Goal: Task Accomplishment & Management: Complete application form

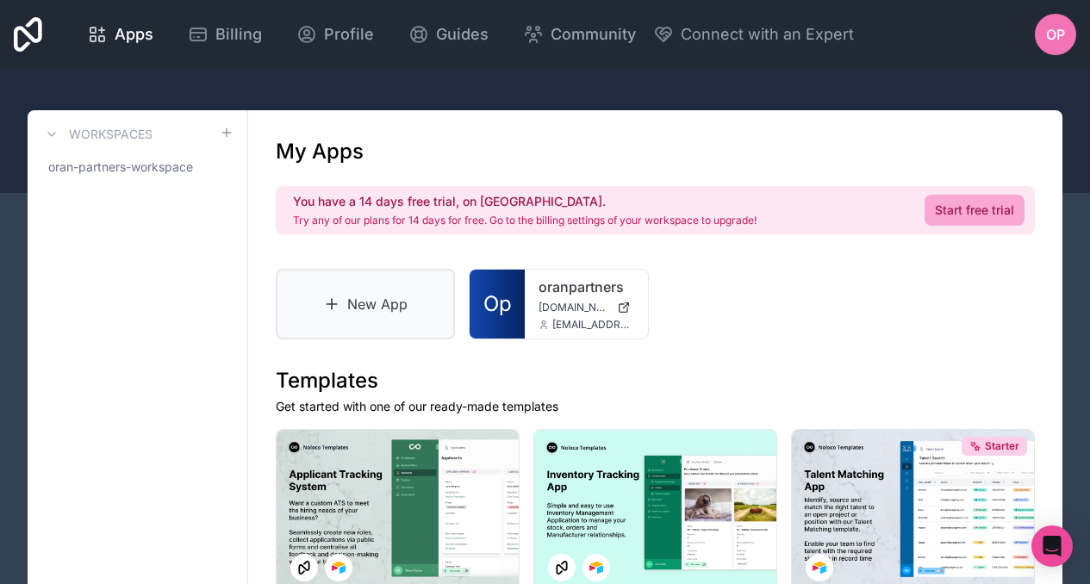
click at [384, 295] on link "New App" at bounding box center [365, 304] width 179 height 71
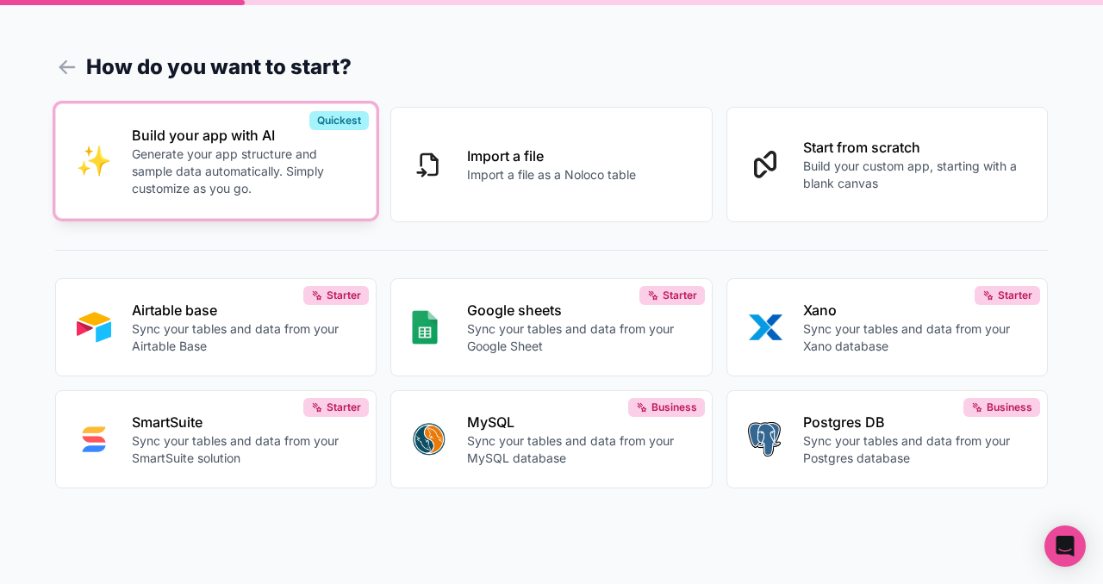
click at [278, 170] on p "Generate your app structure and sample data automatically. Simply customize as …" at bounding box center [243, 172] width 223 height 52
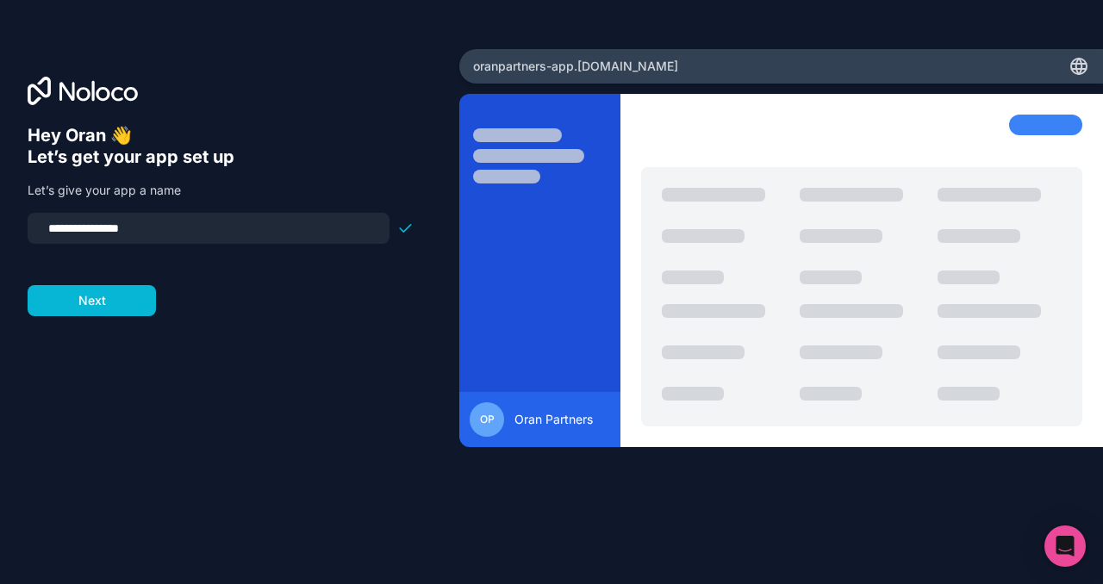
drag, startPoint x: 128, startPoint y: 227, endPoint x: 208, endPoint y: 226, distance: 80.1
click at [208, 226] on input "**********" at bounding box center [208, 228] width 341 height 24
type input "**********"
click at [141, 290] on button "Next" at bounding box center [92, 300] width 128 height 31
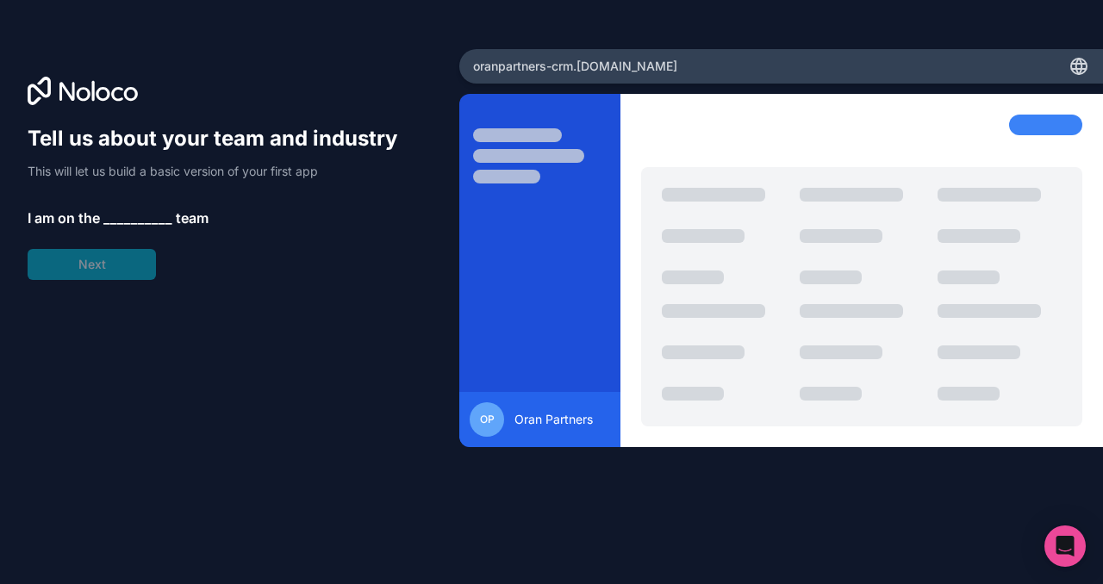
click at [124, 212] on span "__________" at bounding box center [137, 218] width 69 height 21
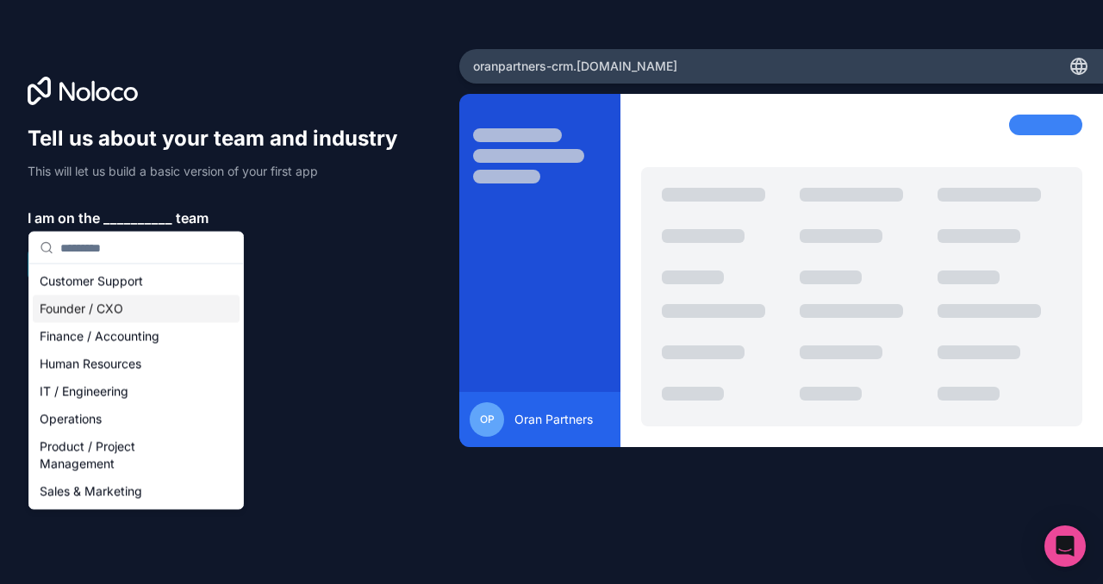
click at [110, 313] on div "Founder / CXO" at bounding box center [136, 309] width 207 height 28
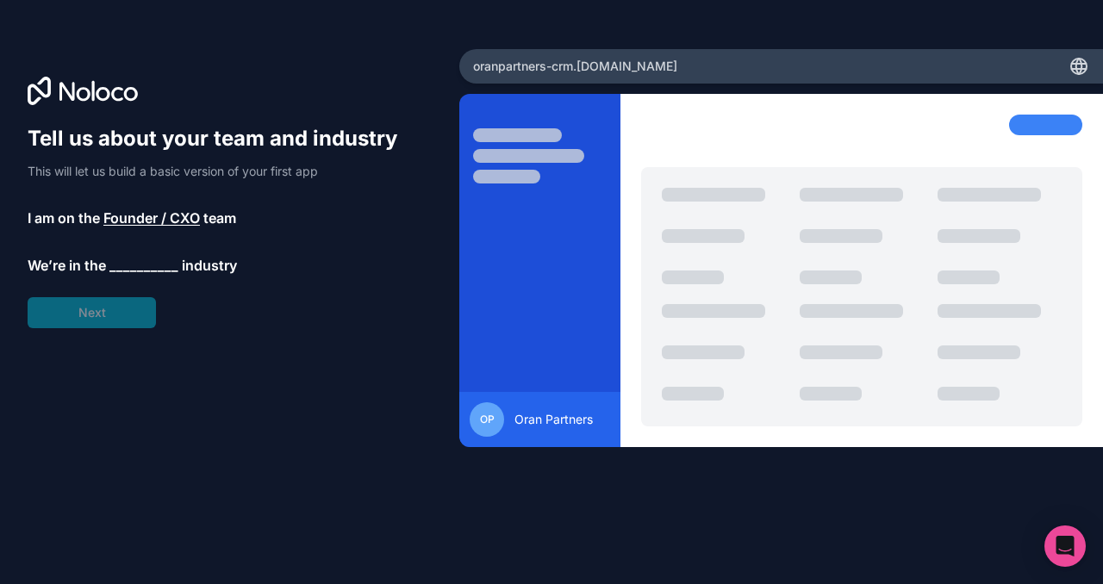
click at [88, 307] on div "Tell us about your team and industry This will let us build a basic version of …" at bounding box center [221, 226] width 386 height 203
click at [113, 266] on span "__________" at bounding box center [143, 266] width 69 height 21
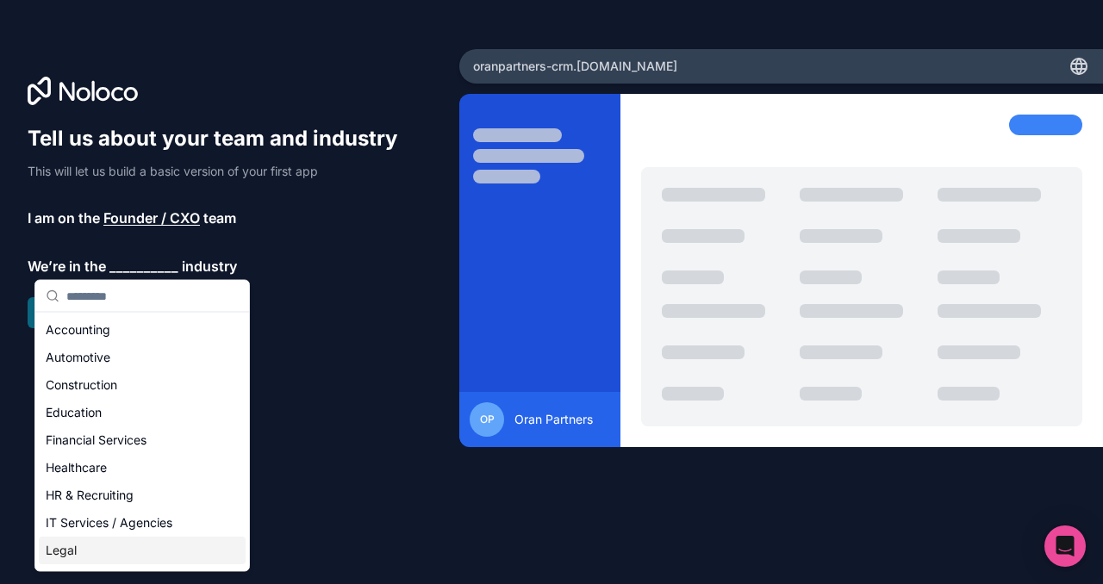
click at [98, 548] on div "Legal" at bounding box center [142, 551] width 207 height 28
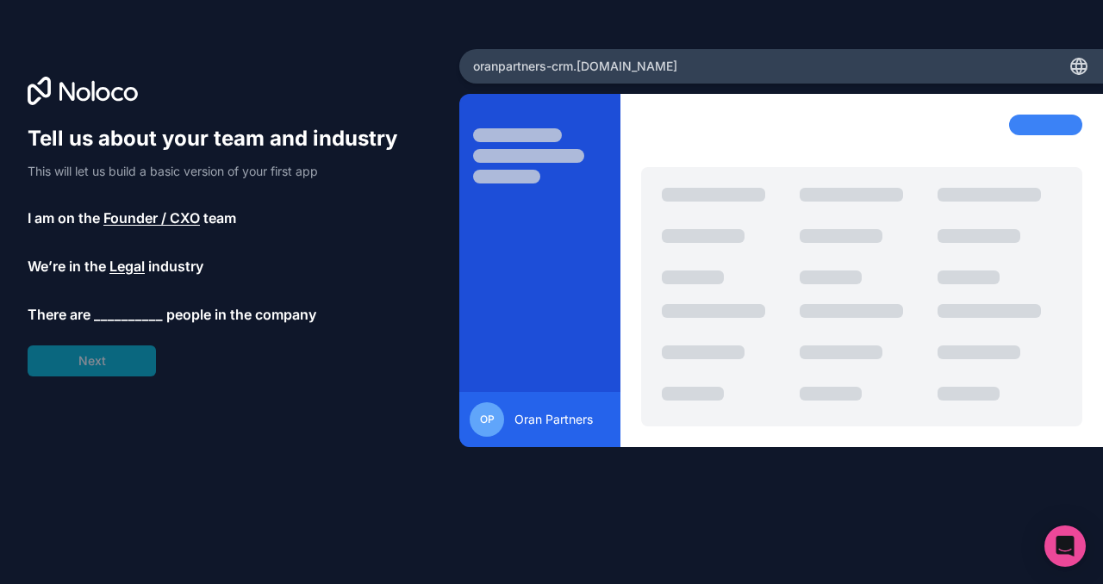
click at [107, 316] on span "__________" at bounding box center [128, 314] width 69 height 21
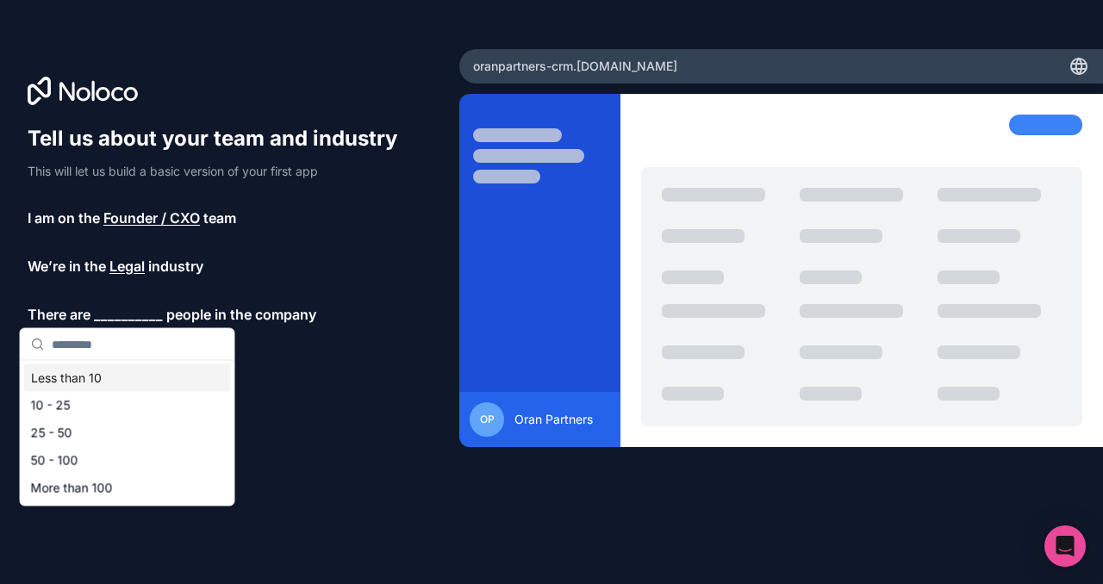
click at [95, 377] on div "Less than 10" at bounding box center [127, 378] width 207 height 28
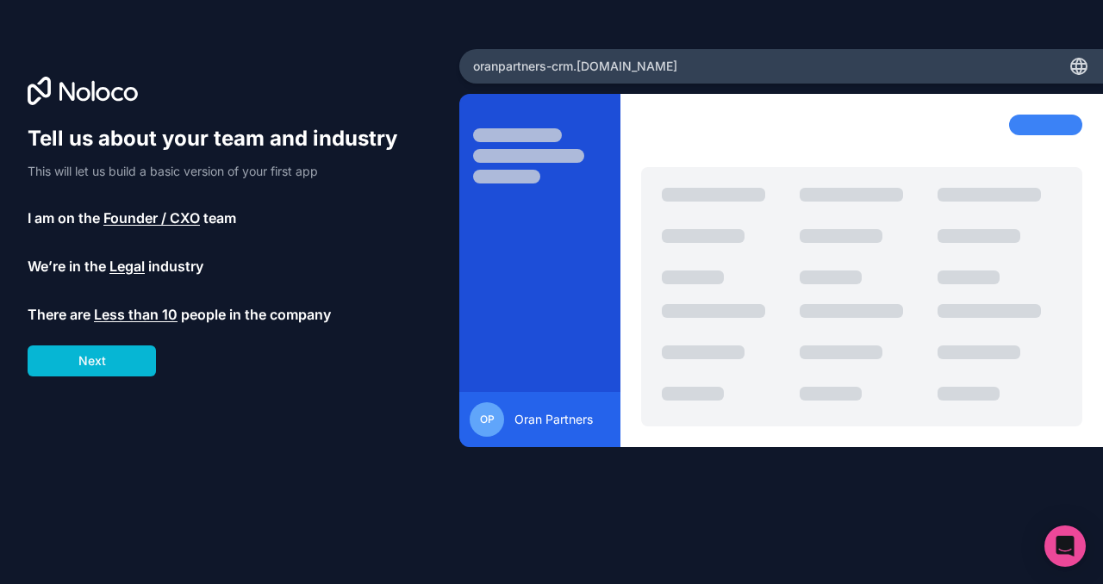
click at [131, 264] on span "Legal" at bounding box center [126, 266] width 35 height 21
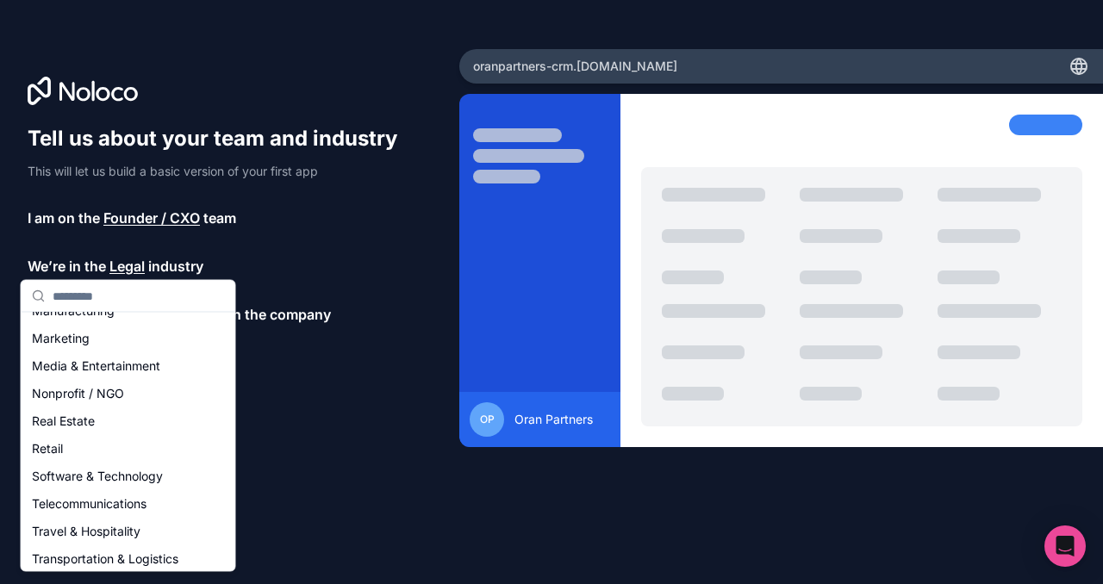
scroll to position [283, 0]
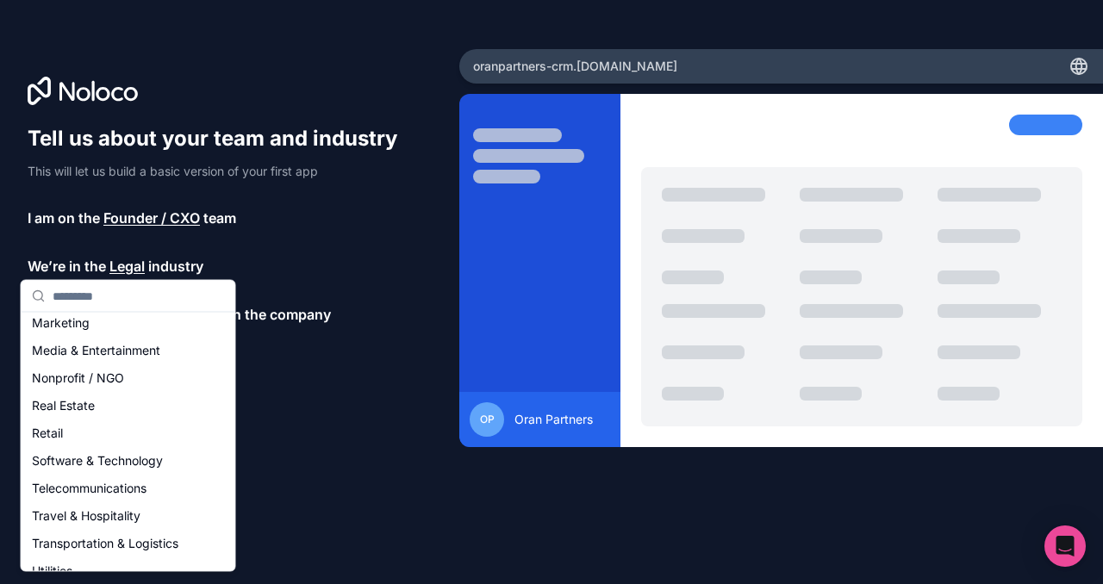
click at [314, 442] on div "Tell us about your team and industry This will let us build a basic version of …" at bounding box center [230, 316] width 404 height 383
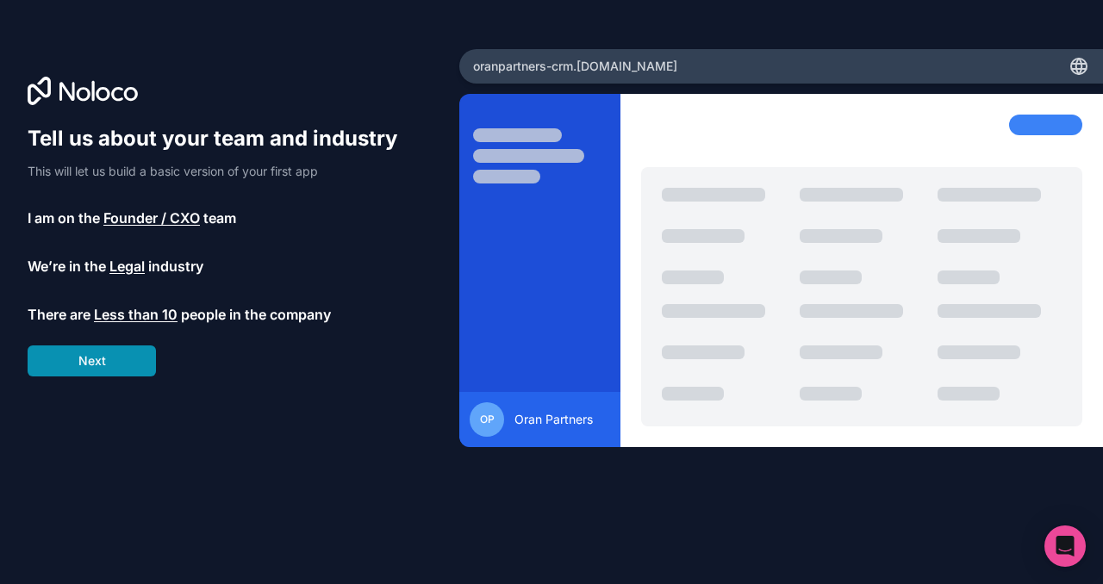
click at [133, 363] on button "Next" at bounding box center [92, 360] width 128 height 31
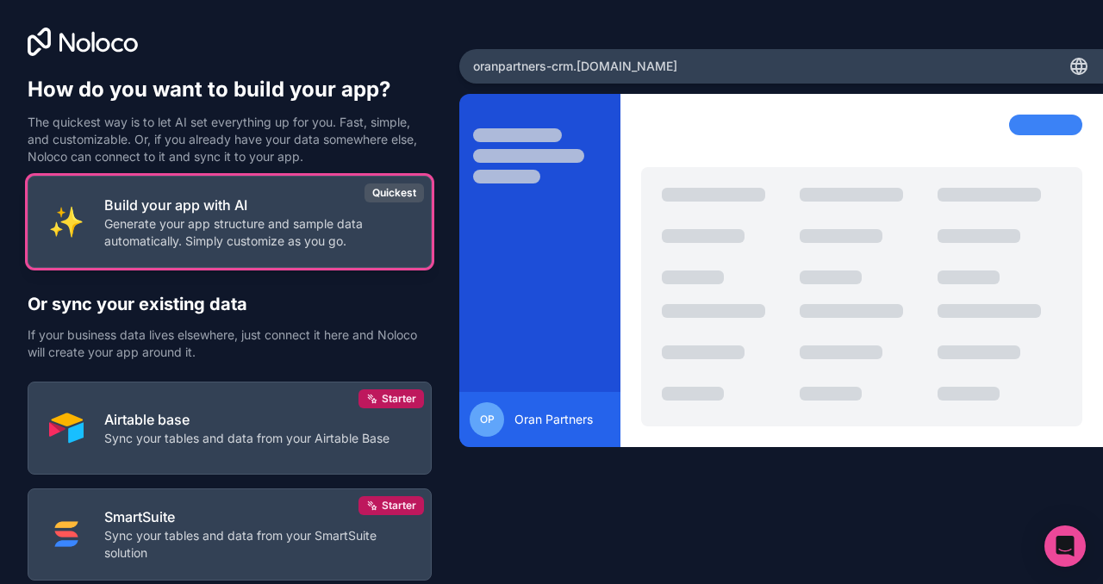
click at [212, 243] on p "Generate your app structure and sample data automatically. Simply customize as …" at bounding box center [257, 232] width 306 height 34
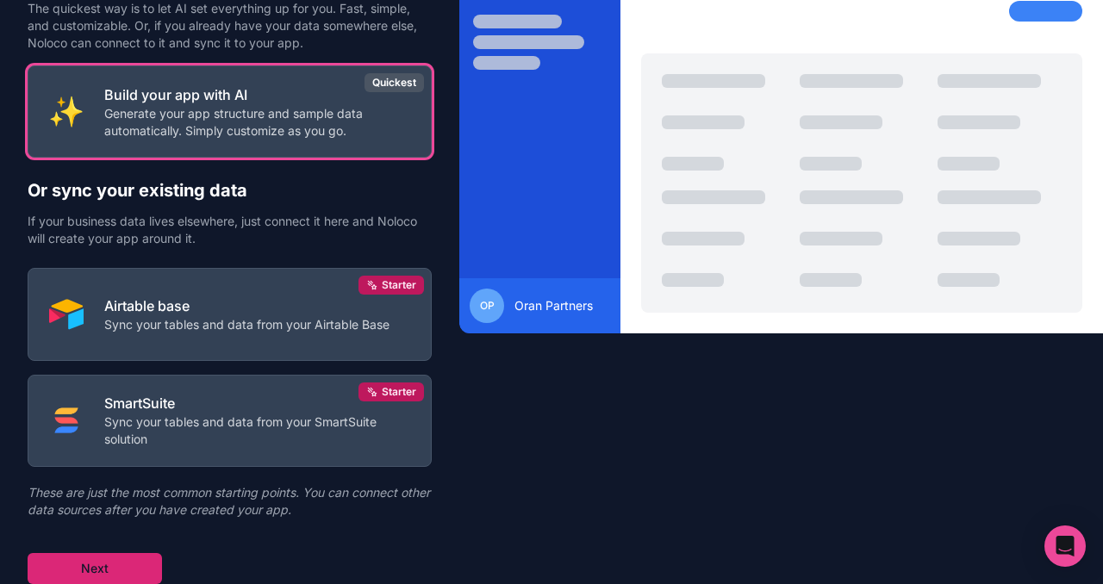
click at [129, 565] on button "Next" at bounding box center [95, 568] width 134 height 31
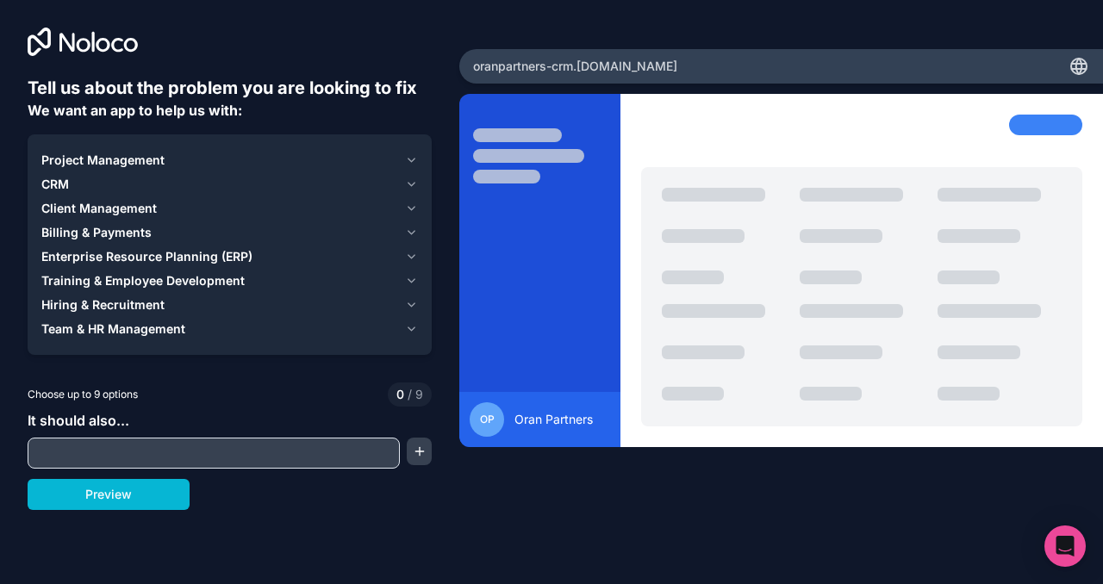
click at [411, 161] on icon "button" at bounding box center [411, 160] width 7 height 3
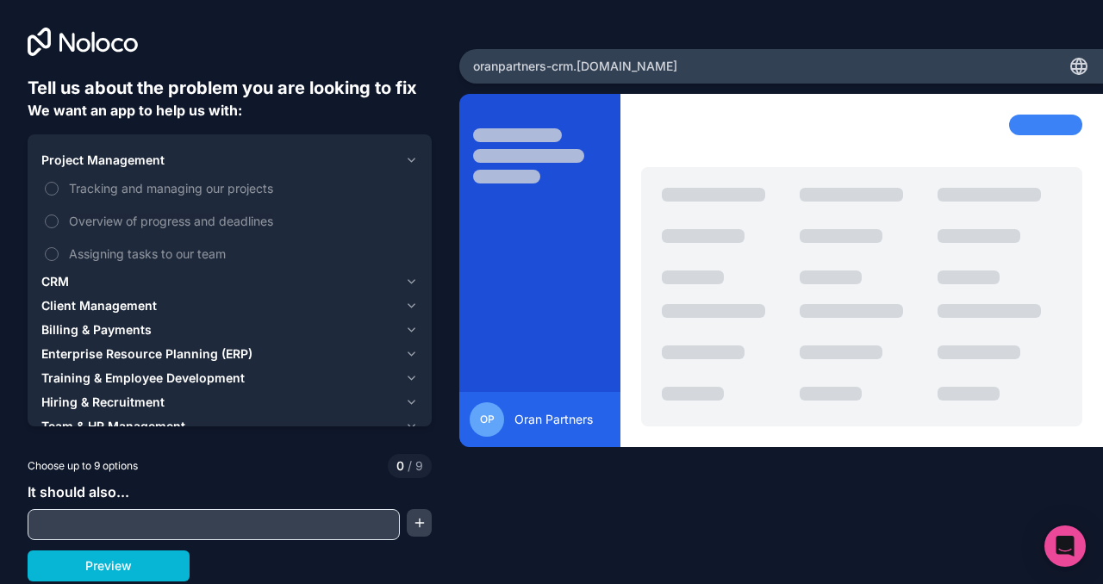
click at [409, 154] on icon "button" at bounding box center [411, 160] width 13 height 14
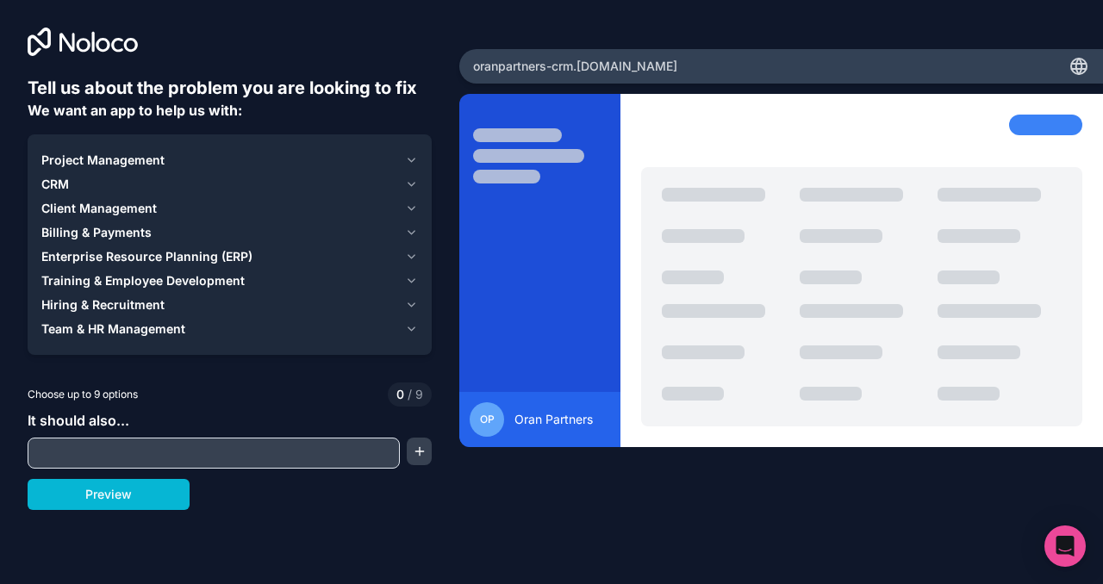
click at [414, 179] on icon "button" at bounding box center [411, 184] width 13 height 14
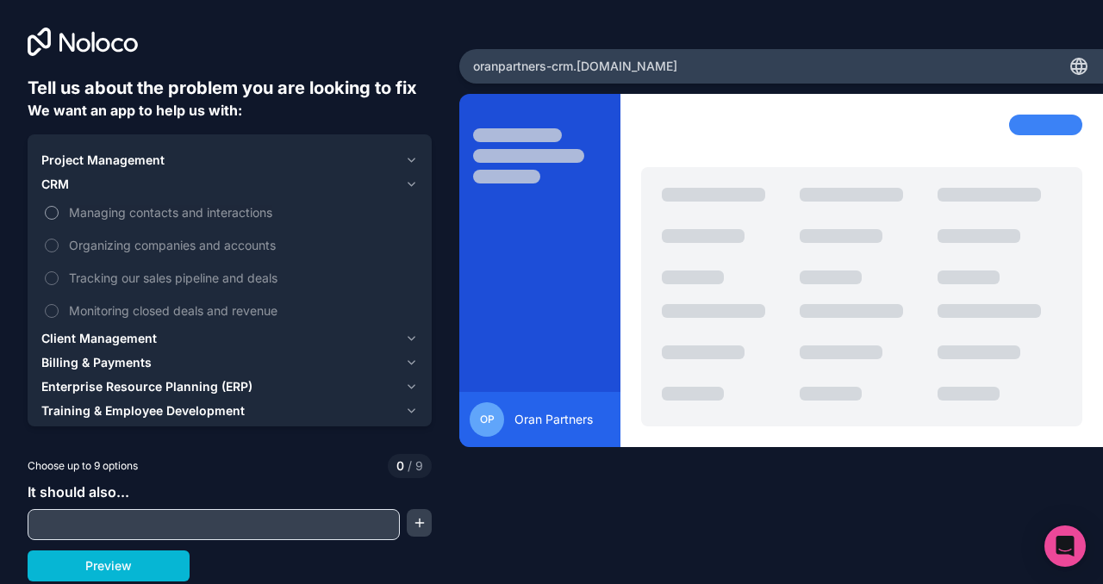
click at [158, 209] on span "Managing contacts and interactions" at bounding box center [241, 212] width 345 height 18
click at [59, 209] on button "Managing contacts and interactions" at bounding box center [52, 213] width 14 height 14
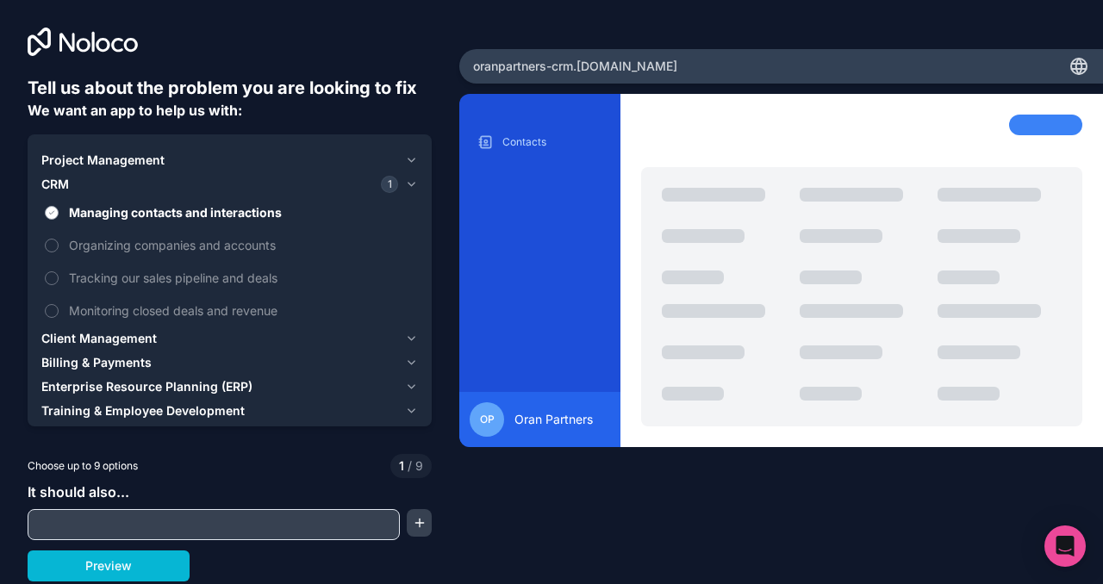
click at [158, 209] on span "Managing contacts and interactions" at bounding box center [241, 212] width 345 height 18
click at [59, 209] on button "Managing contacts and interactions" at bounding box center [52, 213] width 14 height 14
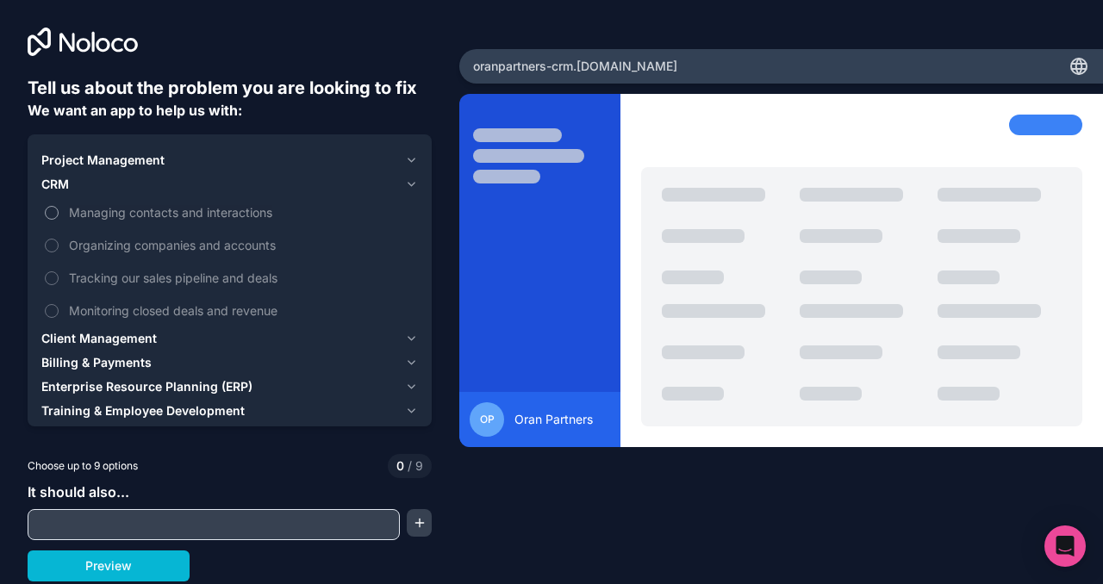
click at [158, 209] on span "Managing contacts and interactions" at bounding box center [241, 212] width 345 height 18
click at [59, 209] on button "Managing contacts and interactions" at bounding box center [52, 213] width 14 height 14
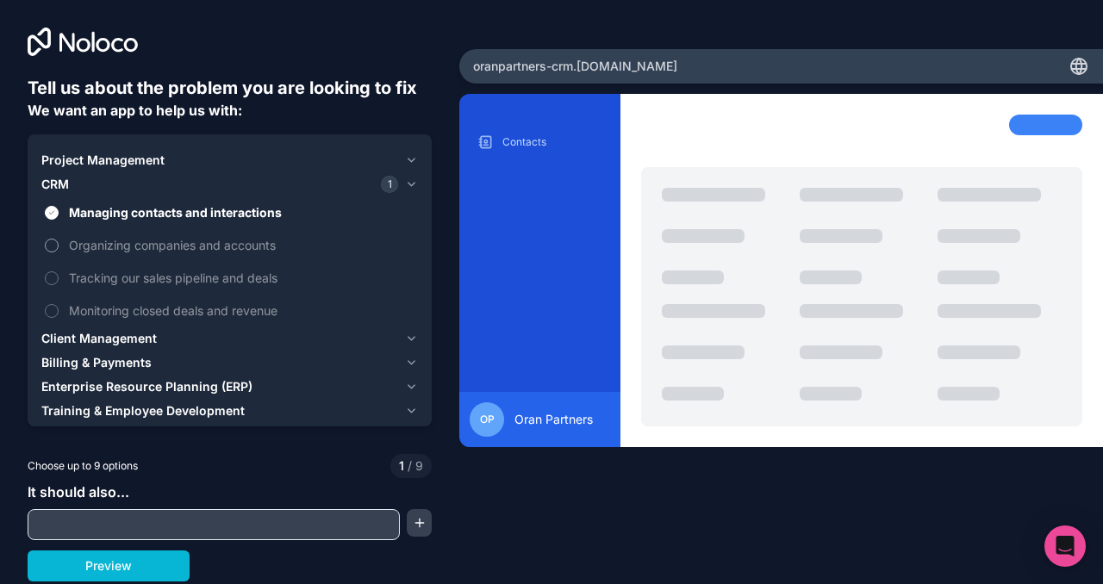
click at [165, 245] on span "Organizing companies and accounts" at bounding box center [241, 245] width 345 height 18
click at [59, 245] on button "Organizing companies and accounts" at bounding box center [52, 246] width 14 height 14
click at [165, 245] on span "Organizing companies and accounts" at bounding box center [241, 245] width 345 height 18
click at [59, 245] on button "Organizing companies and accounts" at bounding box center [52, 246] width 14 height 14
click at [158, 277] on span "Tracking our sales pipeline and deals" at bounding box center [241, 278] width 345 height 18
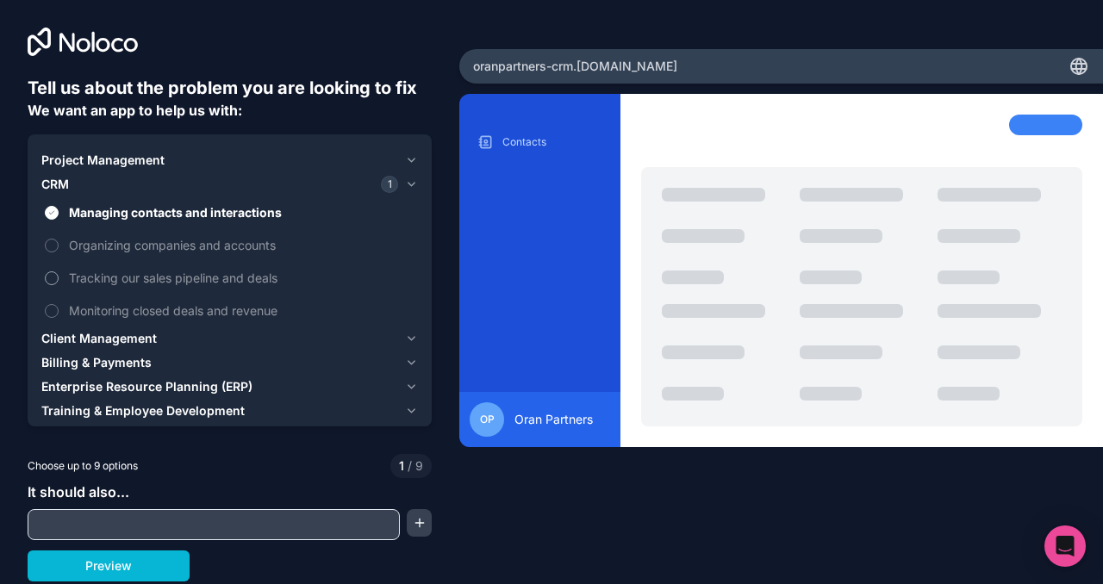
click at [59, 277] on button "Tracking our sales pipeline and deals" at bounding box center [52, 278] width 14 height 14
click at [158, 277] on span "Tracking our sales pipeline and deals" at bounding box center [241, 278] width 345 height 18
click at [59, 277] on button "Tracking our sales pipeline and deals" at bounding box center [52, 278] width 14 height 14
click at [146, 302] on span "Monitoring closed deals and revenue" at bounding box center [241, 311] width 345 height 18
click at [59, 304] on button "Monitoring closed deals and revenue" at bounding box center [52, 311] width 14 height 14
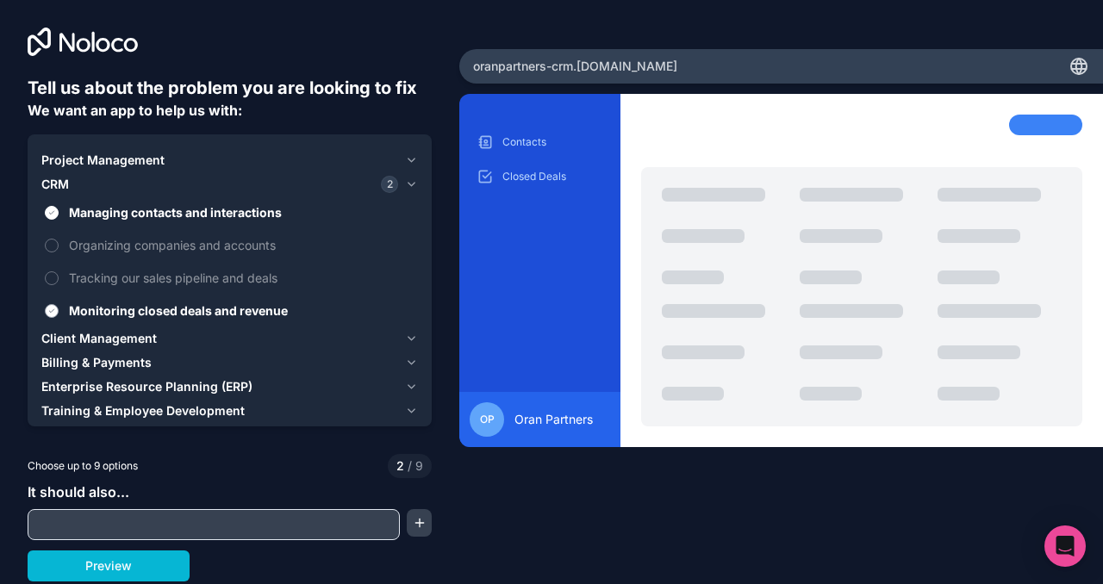
click at [146, 302] on span "Monitoring closed deals and revenue" at bounding box center [241, 311] width 345 height 18
click at [59, 304] on button "Monitoring closed deals and revenue" at bounding box center [52, 311] width 14 height 14
click at [118, 334] on span "Client Management" at bounding box center [98, 338] width 115 height 17
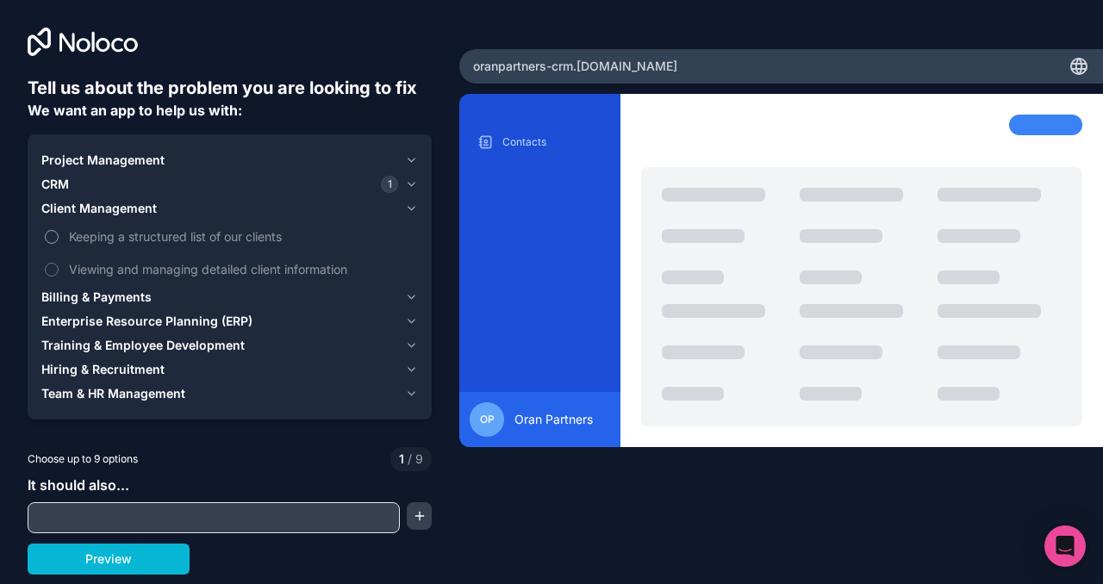
click at [132, 234] on span "Keeping a structured list of our clients" at bounding box center [241, 236] width 345 height 18
click at [59, 234] on button "Keeping a structured list of our clients" at bounding box center [52, 237] width 14 height 14
click at [164, 271] on span "Viewing and managing detailed client information" at bounding box center [241, 269] width 345 height 18
click at [59, 271] on button "Viewing and managing detailed client information" at bounding box center [52, 270] width 14 height 14
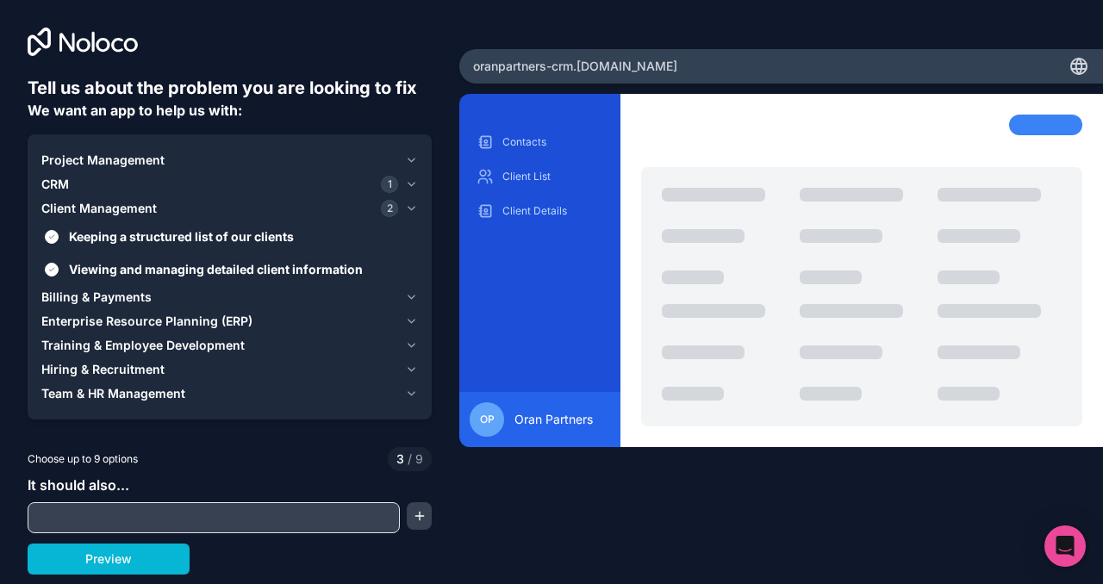
click at [122, 295] on span "Billing & Payments" at bounding box center [96, 297] width 110 height 17
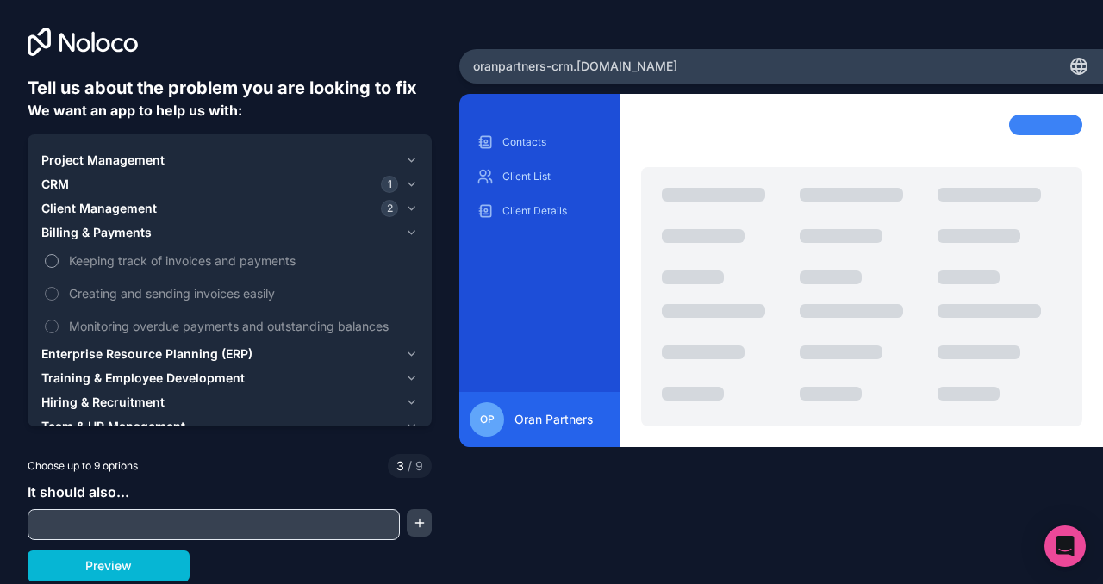
click at [126, 263] on span "Keeping track of invoices and payments" at bounding box center [241, 261] width 345 height 18
click at [59, 263] on button "Keeping track of invoices and payments" at bounding box center [52, 261] width 14 height 14
click at [130, 327] on span "Monitoring overdue payments and outstanding balances" at bounding box center [241, 326] width 345 height 18
click at [59, 327] on button "Monitoring overdue payments and outstanding balances" at bounding box center [52, 327] width 14 height 14
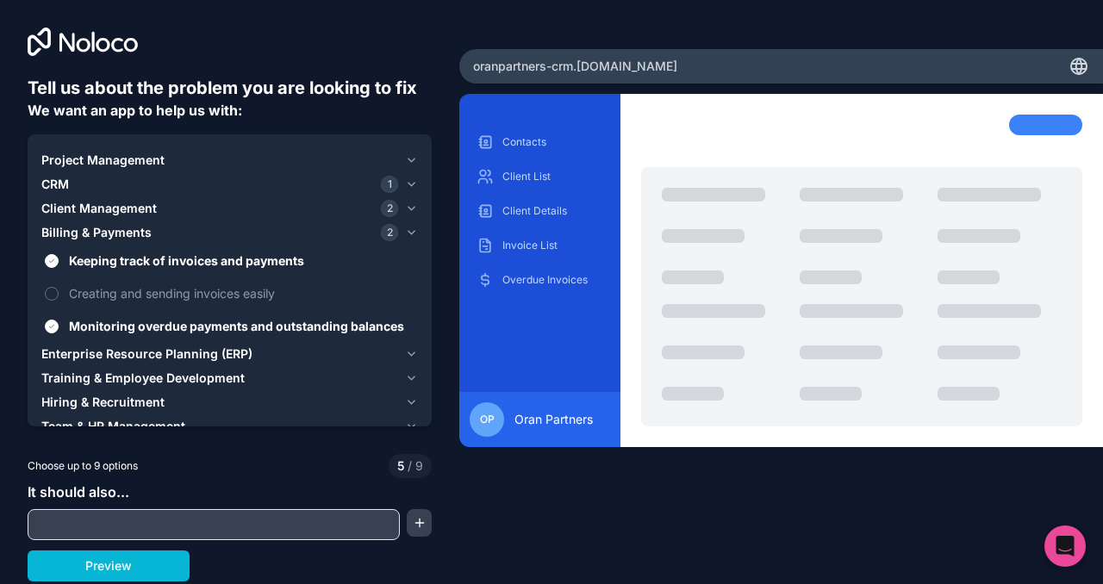
click at [136, 228] on span "Billing & Payments" at bounding box center [96, 232] width 110 height 17
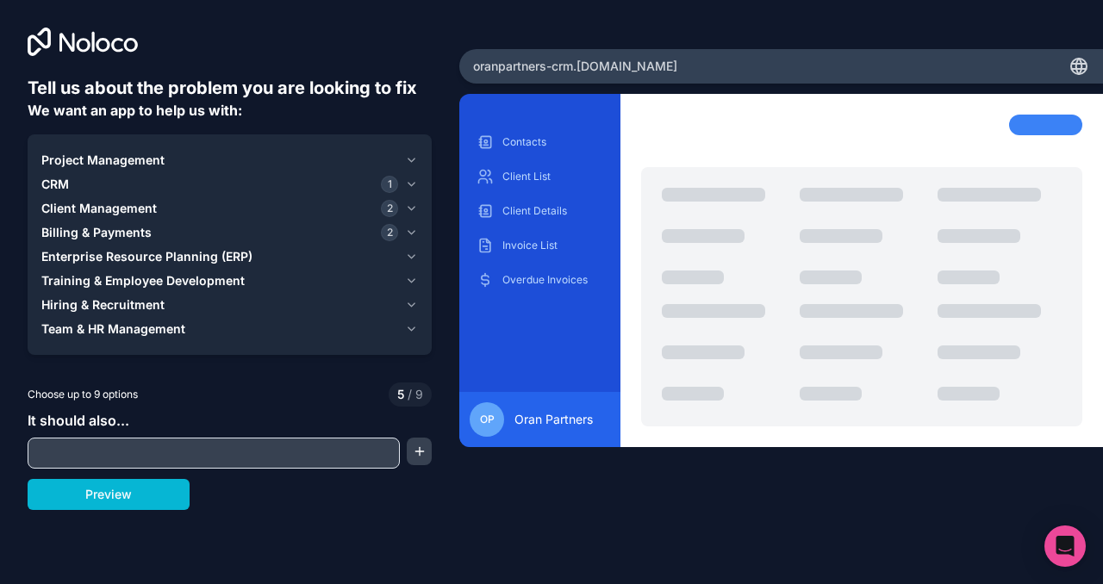
click at [143, 258] on span "Enterprise Resource Planning (ERP)" at bounding box center [146, 256] width 211 height 17
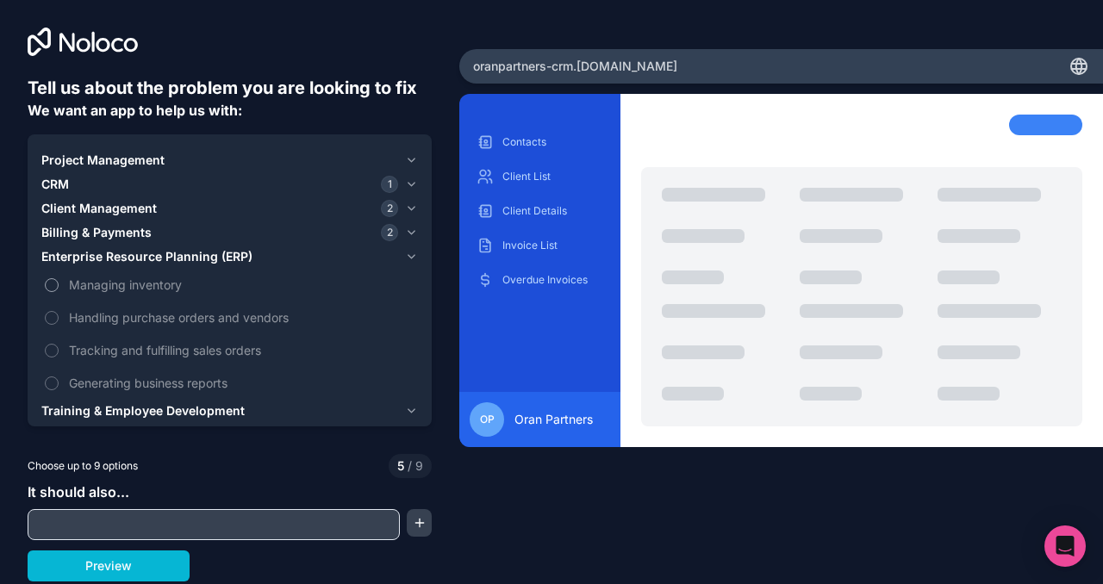
click at [135, 283] on span "Managing inventory" at bounding box center [241, 285] width 345 height 18
click at [59, 283] on button "Managing inventory" at bounding box center [52, 285] width 14 height 14
click at [135, 283] on span "Managing inventory" at bounding box center [241, 285] width 345 height 18
click at [59, 283] on button "Managing inventory" at bounding box center [52, 285] width 14 height 14
click at [121, 378] on span "Generating business reports" at bounding box center [241, 383] width 345 height 18
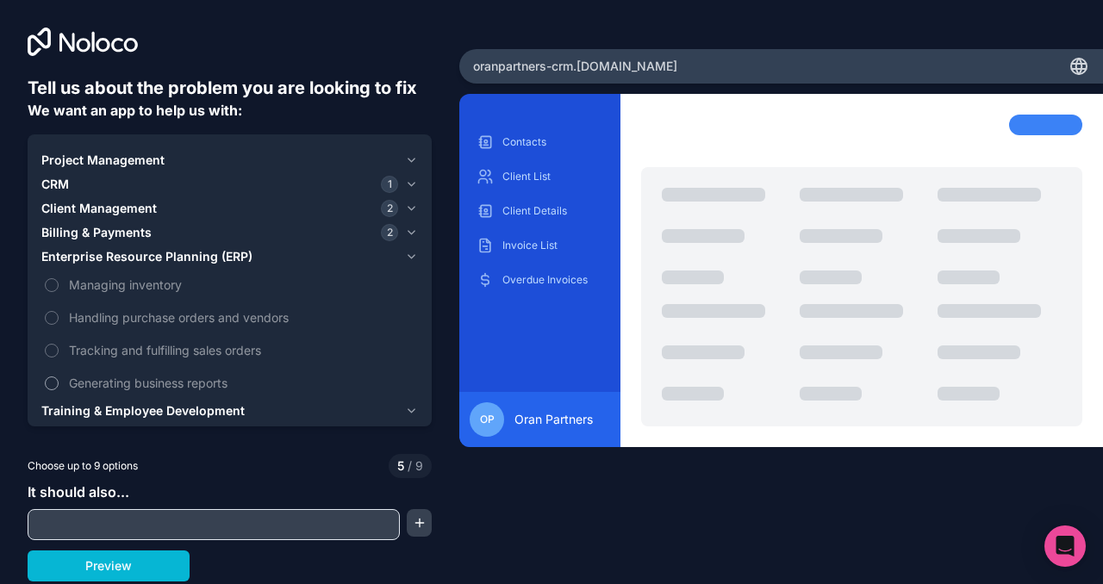
click at [59, 378] on button "Generating business reports" at bounding box center [52, 383] width 14 height 14
click at [121, 377] on span "Generating business reports" at bounding box center [241, 383] width 345 height 18
click at [59, 377] on button "Generating business reports" at bounding box center [52, 383] width 14 height 14
click at [140, 258] on span "Enterprise Resource Planning (ERP)" at bounding box center [146, 256] width 211 height 17
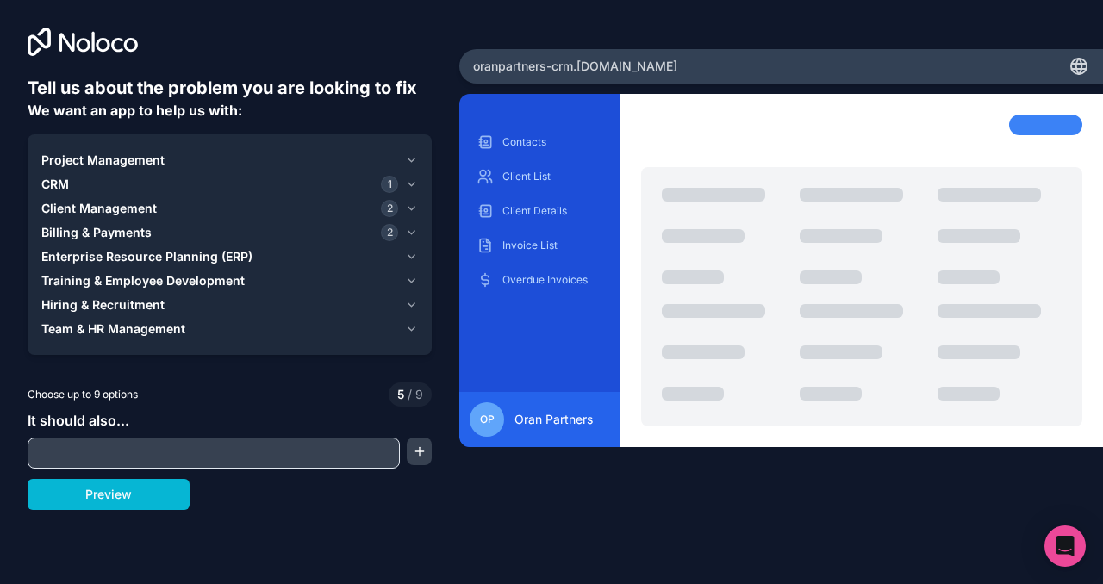
click at [129, 280] on span "Training & Employee Development" at bounding box center [142, 280] width 203 height 17
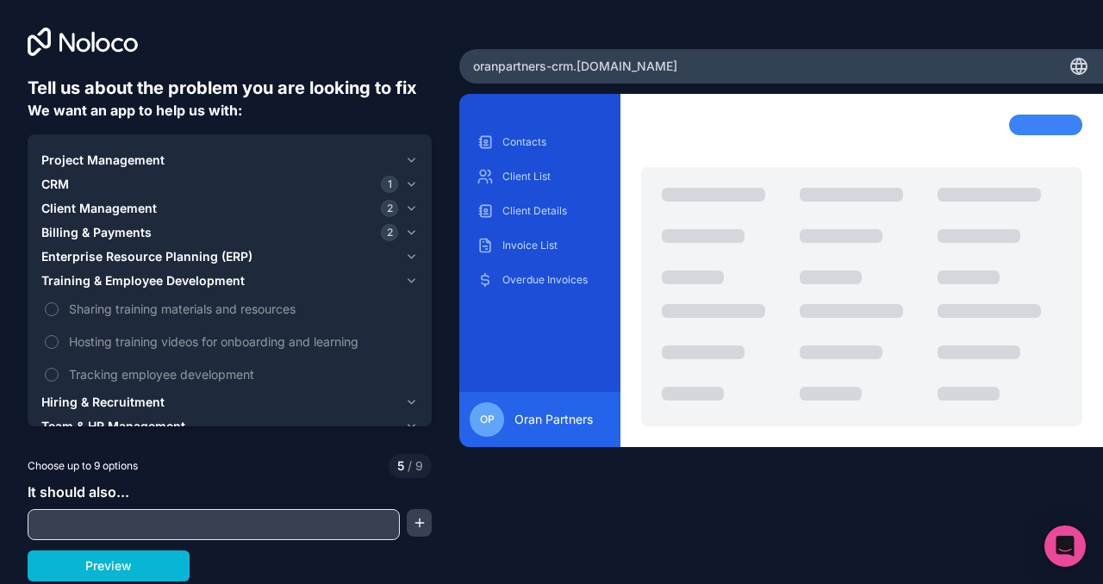
click at [129, 280] on span "Training & Employee Development" at bounding box center [142, 280] width 203 height 17
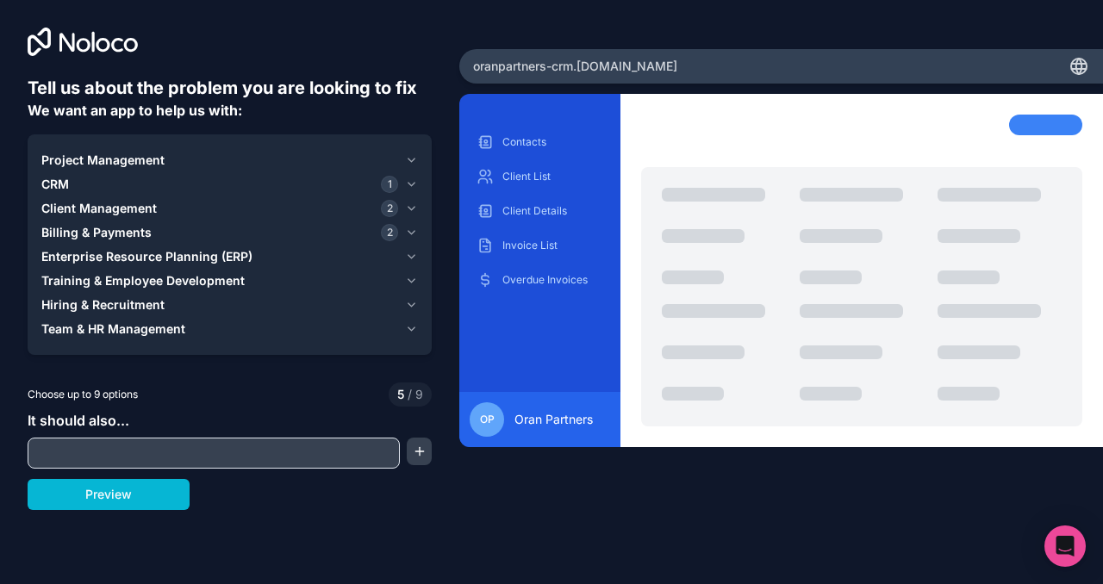
click at [123, 207] on span "Client Management" at bounding box center [98, 208] width 115 height 17
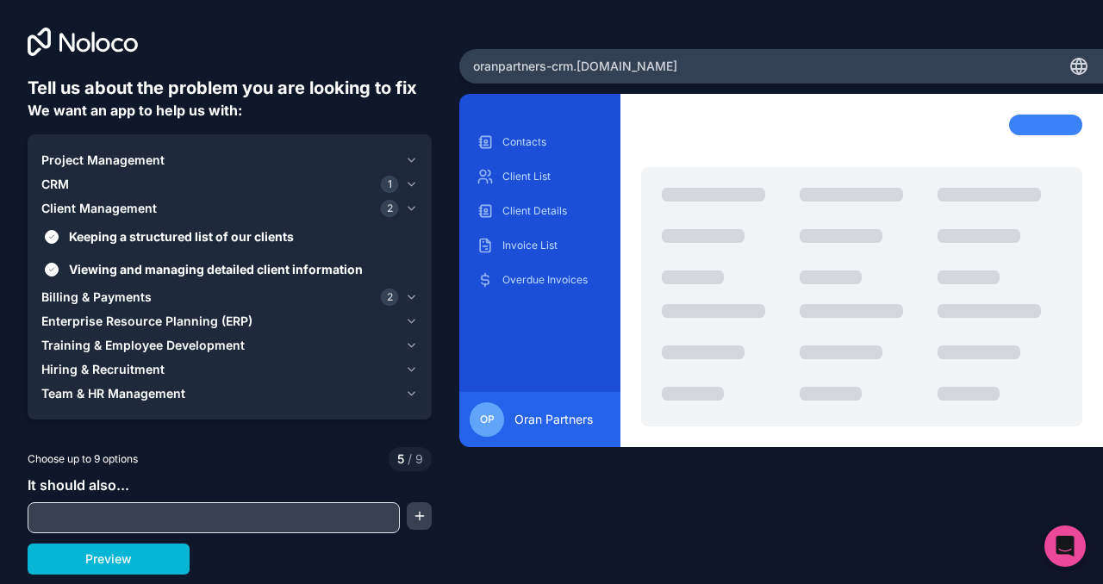
click at [123, 207] on span "Client Management" at bounding box center [98, 208] width 115 height 17
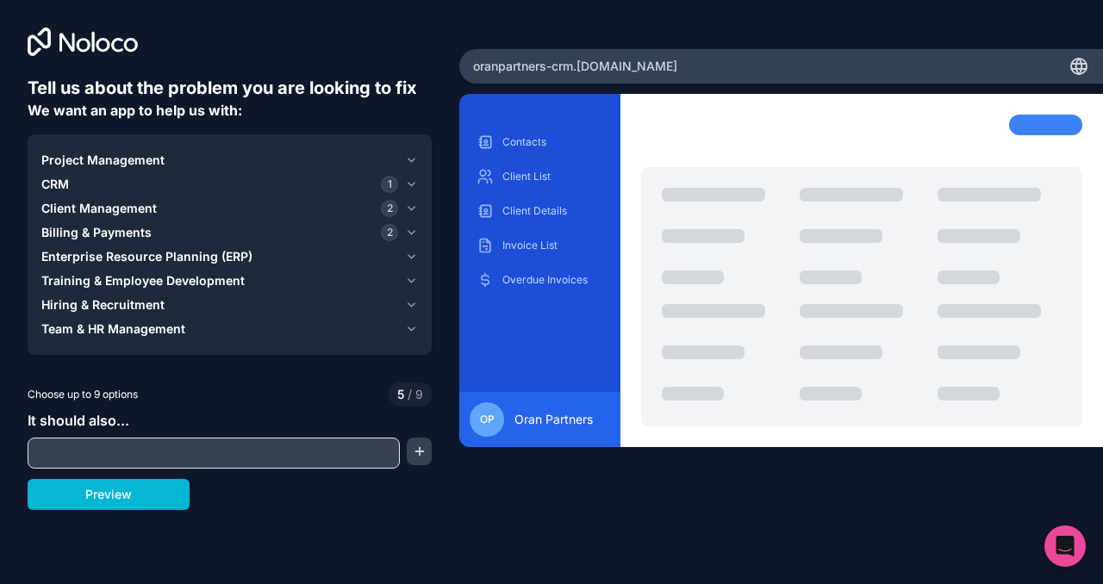
click at [72, 183] on div "CRM 1" at bounding box center [219, 184] width 357 height 17
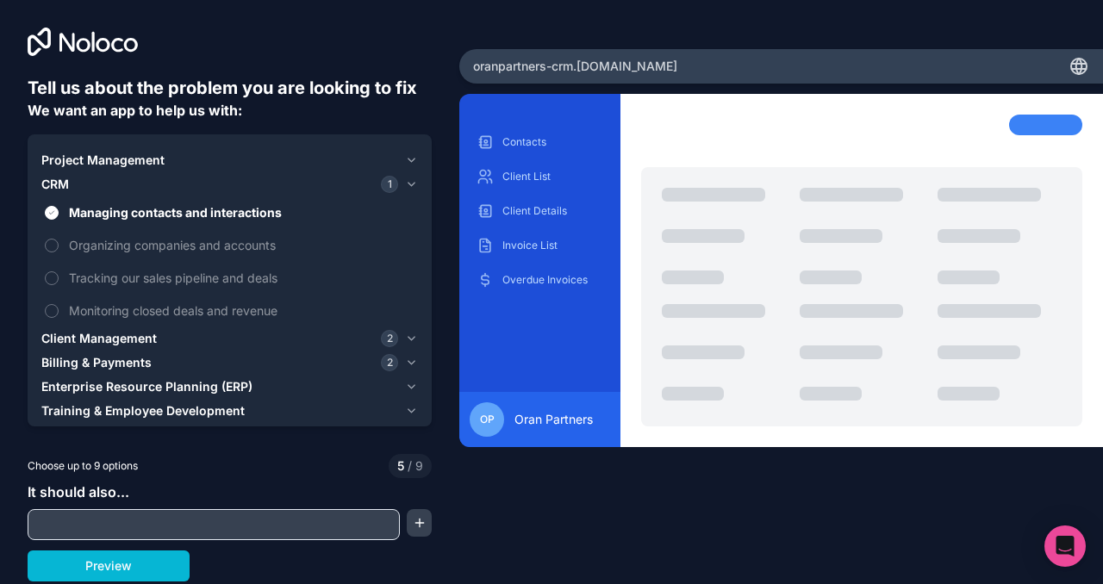
click at [82, 190] on div "CRM 1" at bounding box center [219, 184] width 357 height 17
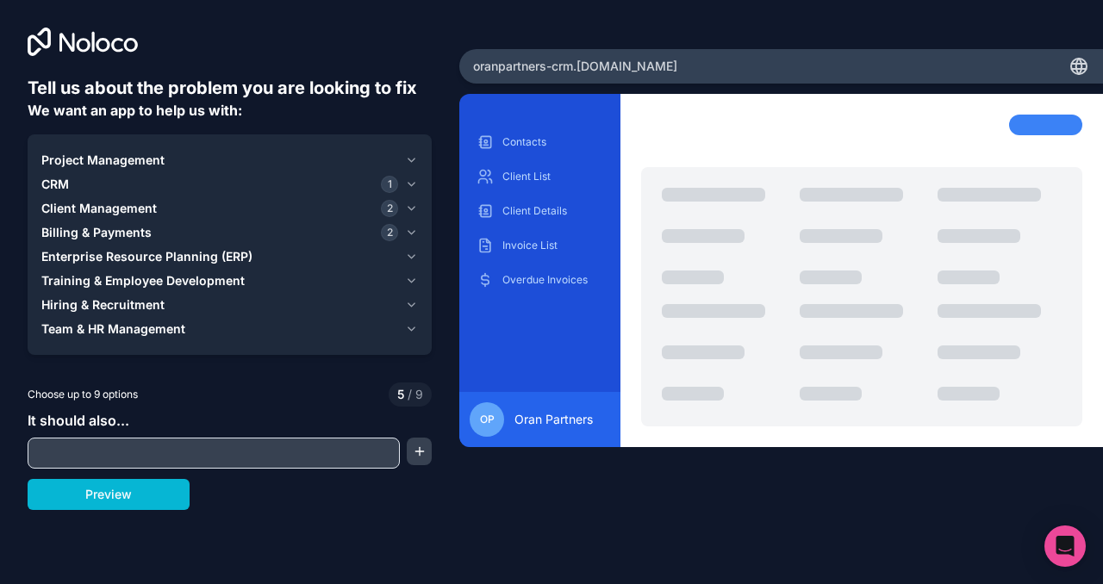
click at [109, 232] on span "Billing & Payments" at bounding box center [96, 232] width 110 height 17
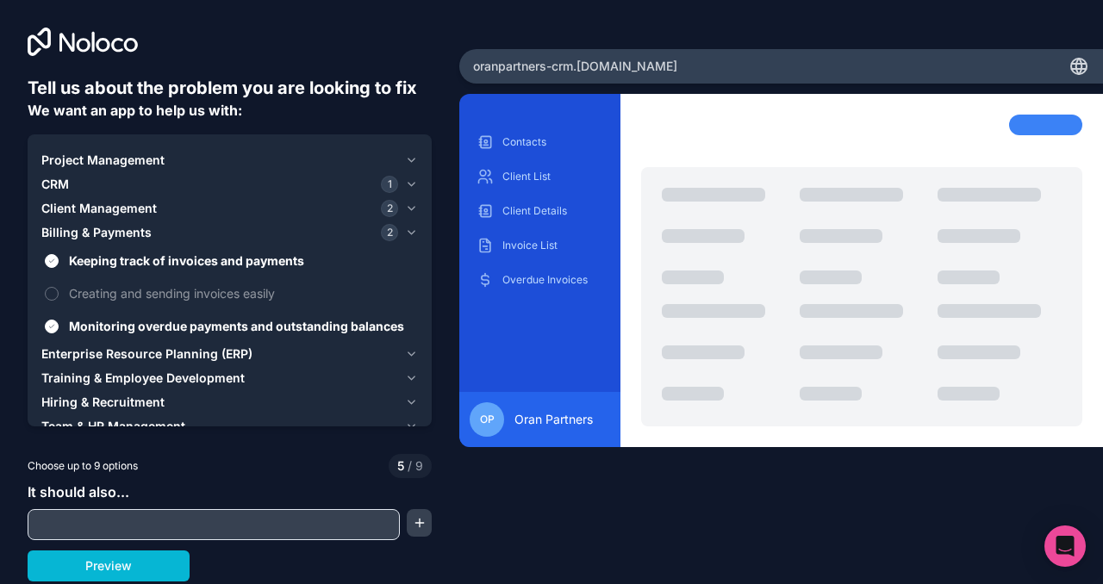
click at [109, 232] on span "Billing & Payments" at bounding box center [96, 232] width 110 height 17
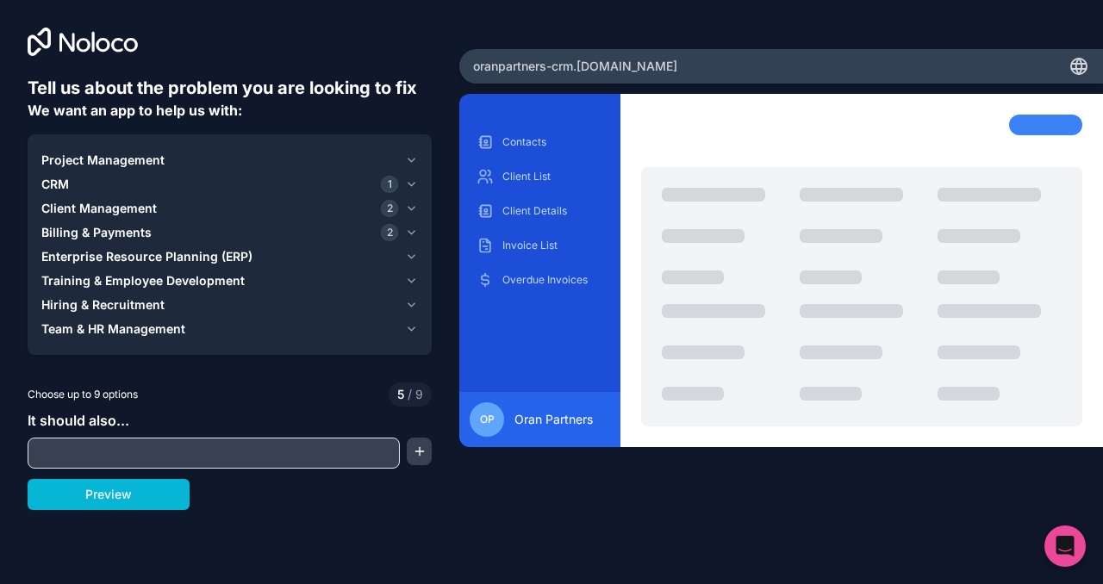
click at [118, 208] on span "Client Management" at bounding box center [98, 208] width 115 height 17
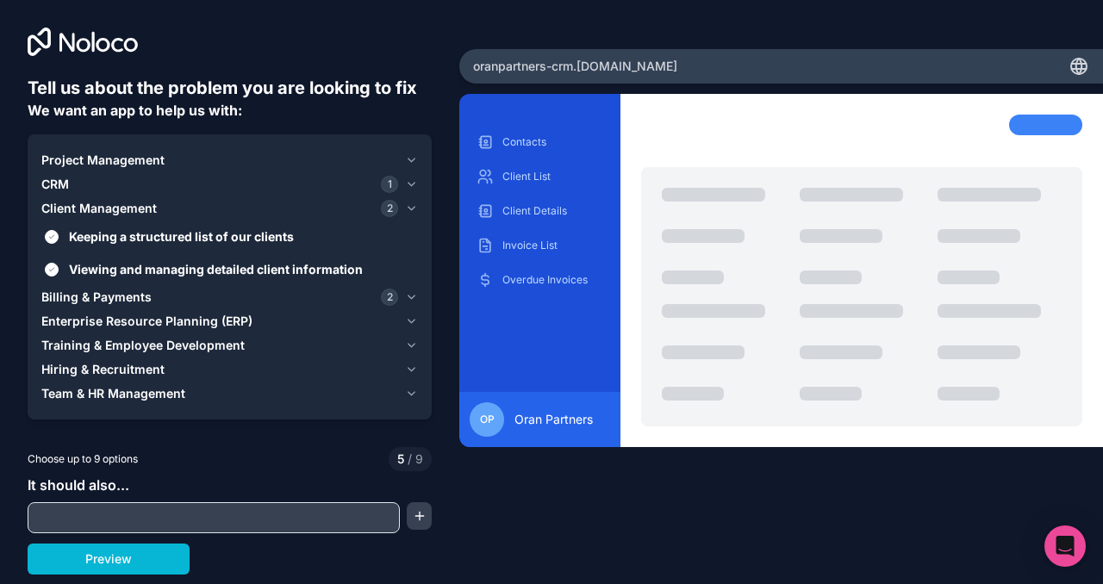
click at [118, 208] on span "Client Management" at bounding box center [98, 208] width 115 height 17
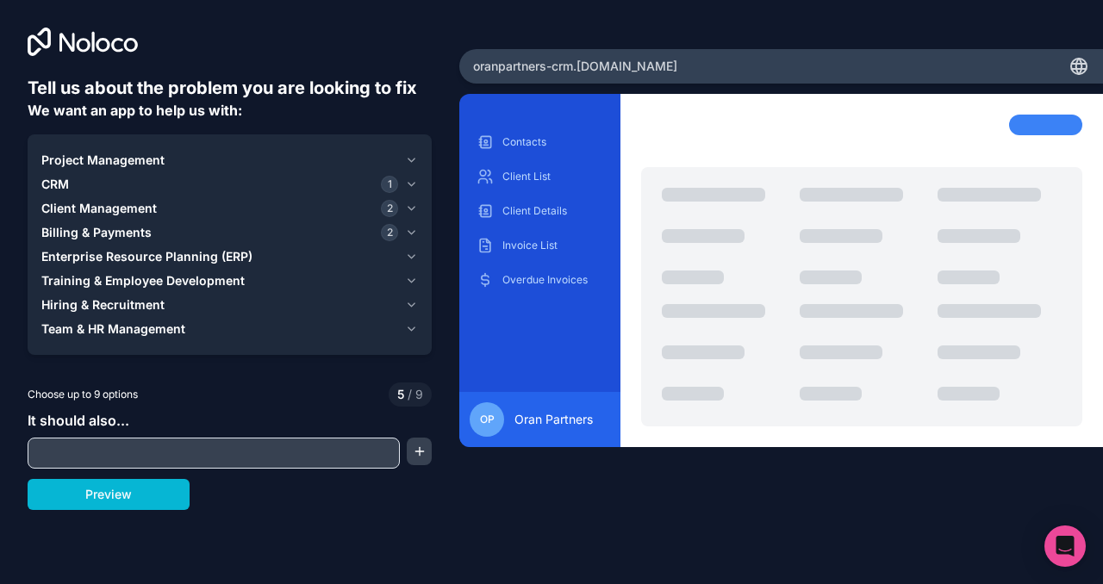
click at [117, 228] on span "Billing & Payments" at bounding box center [96, 232] width 110 height 17
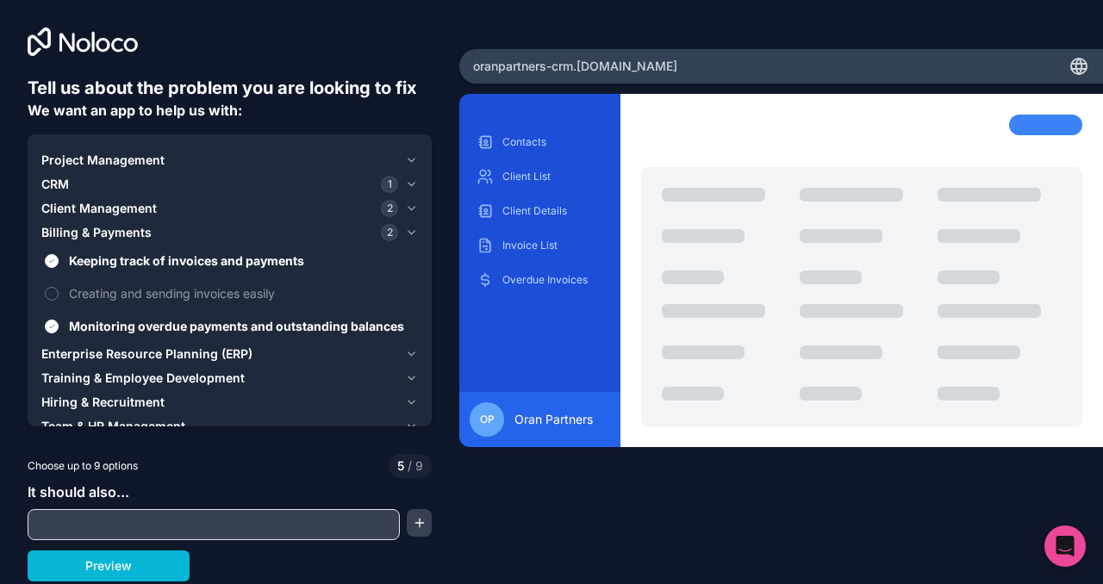
click at [117, 228] on span "Billing & Payments" at bounding box center [96, 232] width 110 height 17
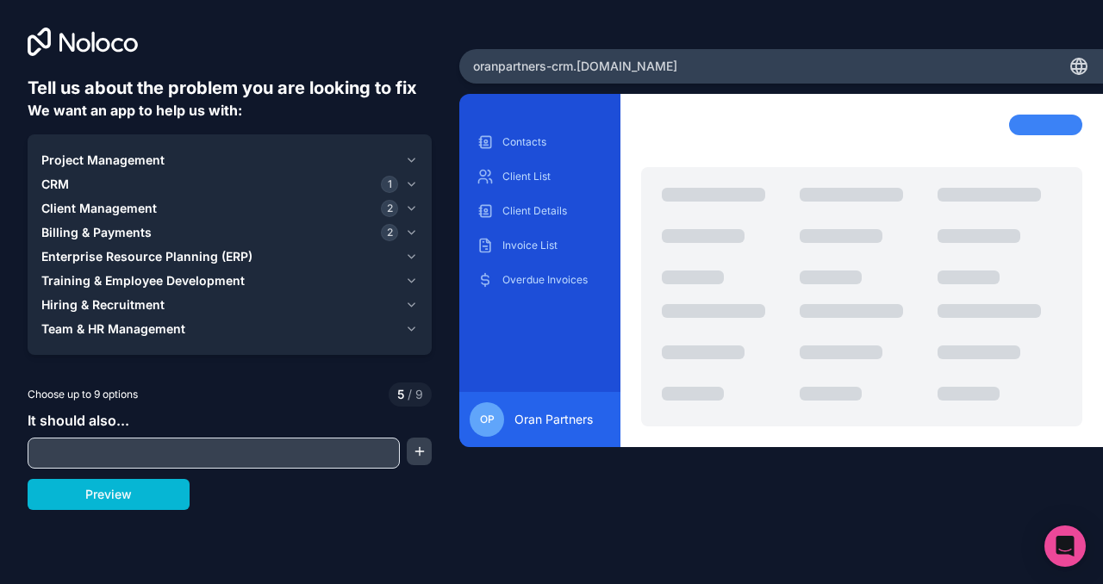
click at [113, 257] on span "Enterprise Resource Planning (ERP)" at bounding box center [146, 256] width 211 height 17
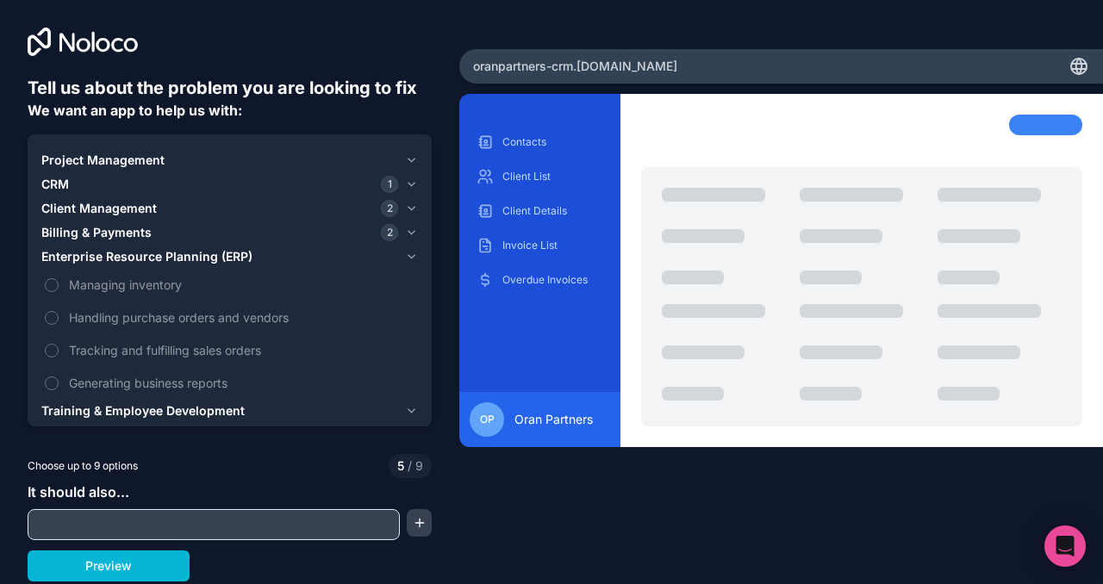
click at [113, 257] on span "Enterprise Resource Planning (ERP)" at bounding box center [146, 256] width 211 height 17
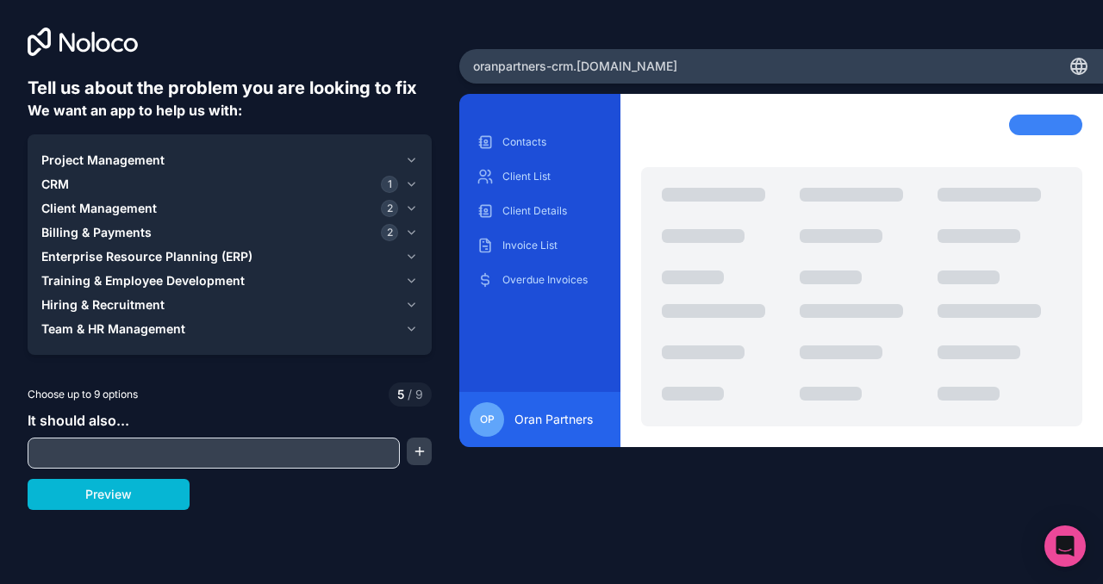
click at [110, 277] on span "Training & Employee Development" at bounding box center [142, 280] width 203 height 17
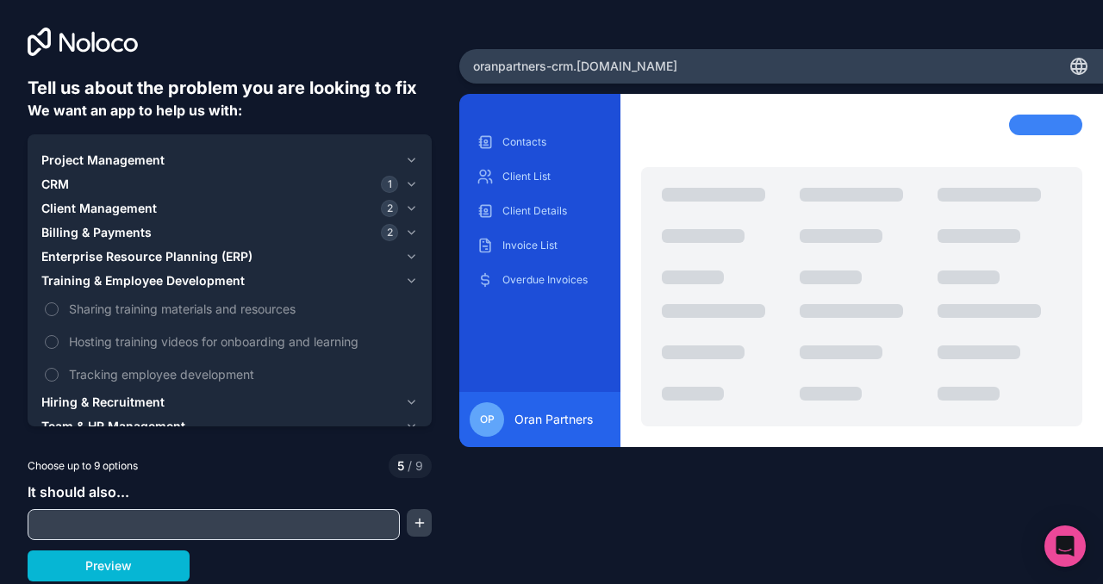
click at [110, 277] on span "Training & Employee Development" at bounding box center [142, 280] width 203 height 17
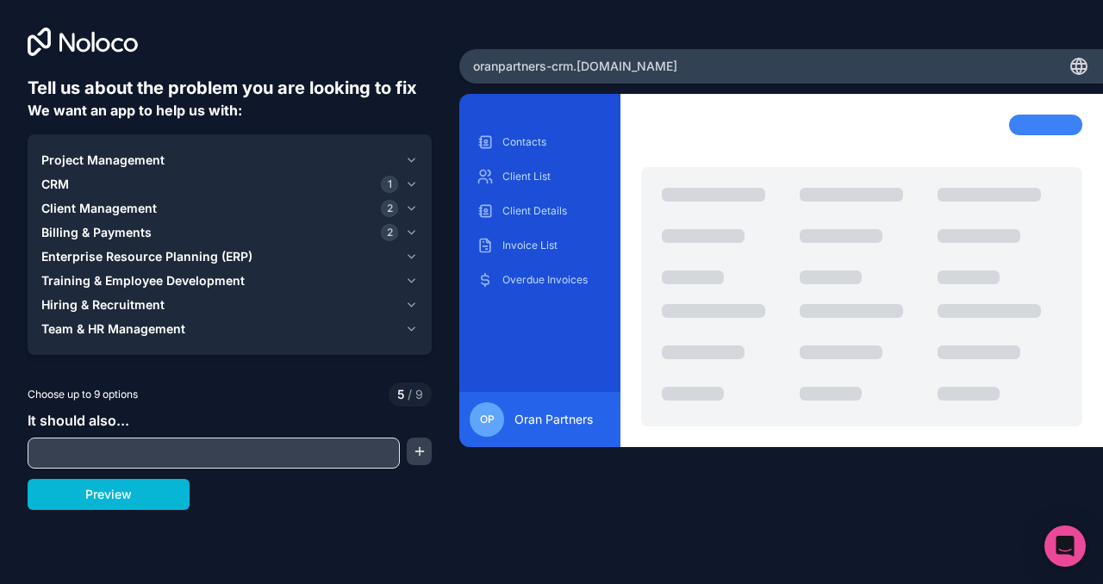
click at [110, 207] on span "Client Management" at bounding box center [98, 208] width 115 height 17
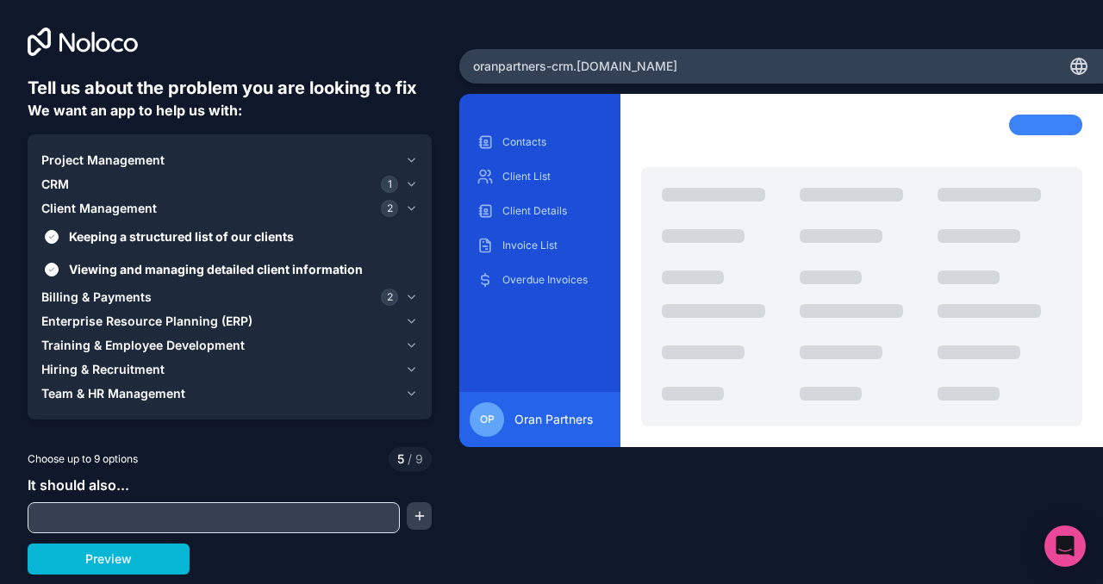
click at [110, 207] on span "Client Management" at bounding box center [98, 208] width 115 height 17
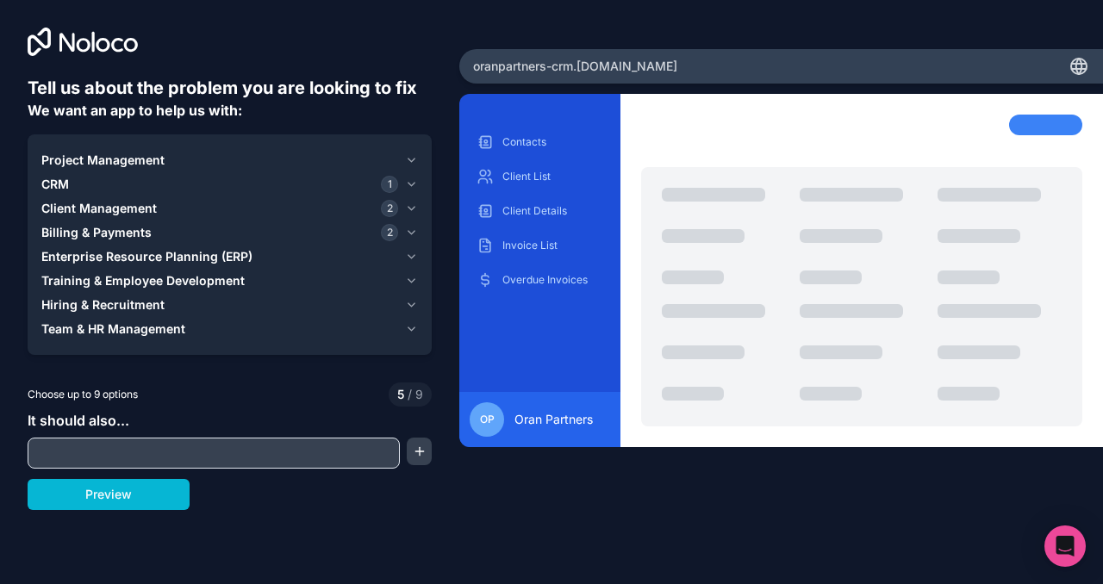
click at [59, 186] on span "CRM" at bounding box center [55, 184] width 28 height 17
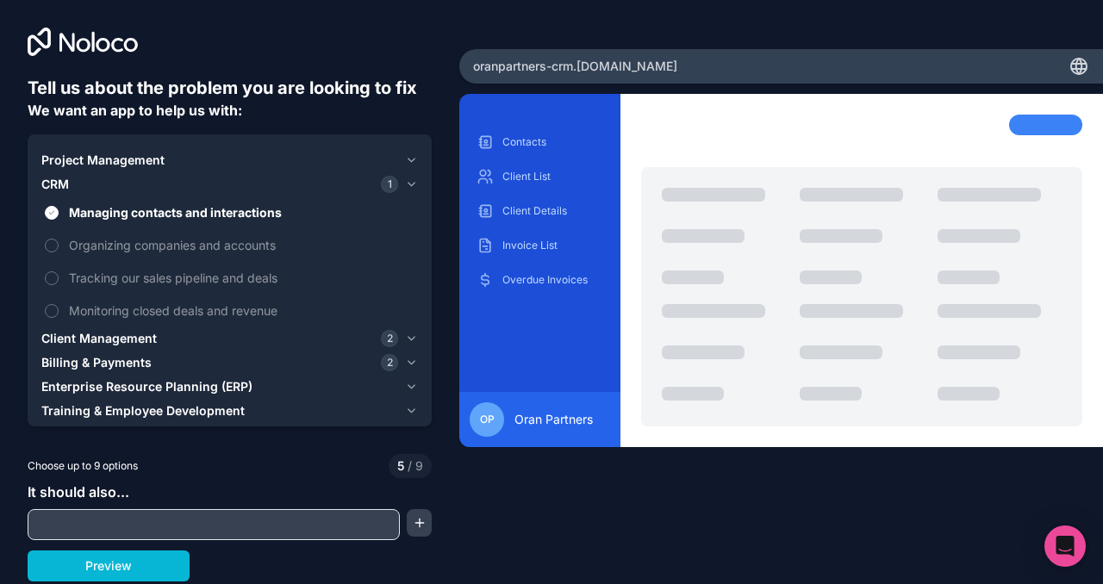
click at [59, 186] on span "CRM" at bounding box center [55, 184] width 28 height 17
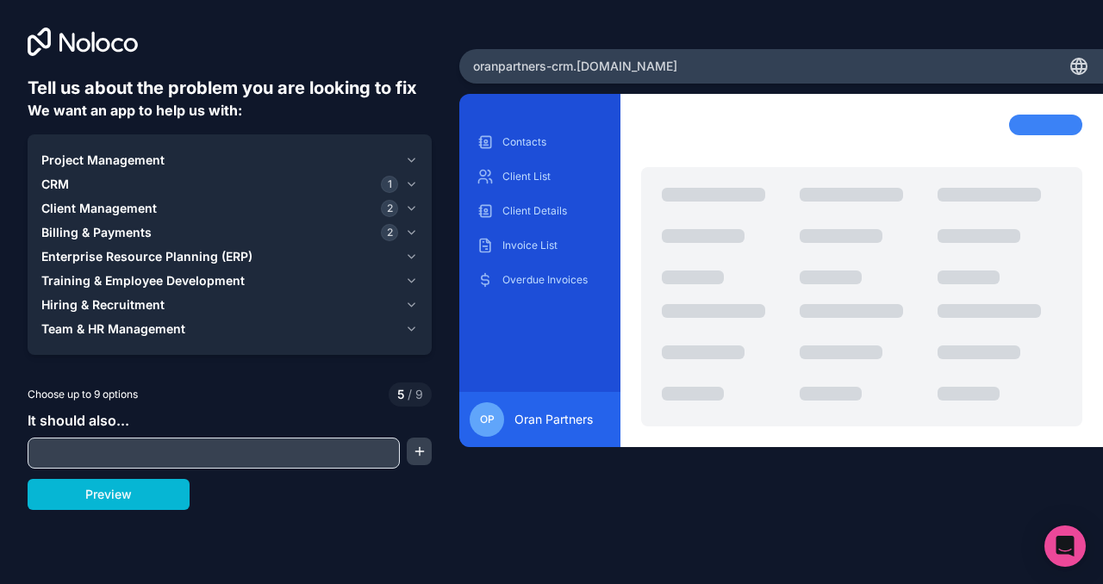
click at [61, 178] on span "CRM" at bounding box center [55, 184] width 28 height 17
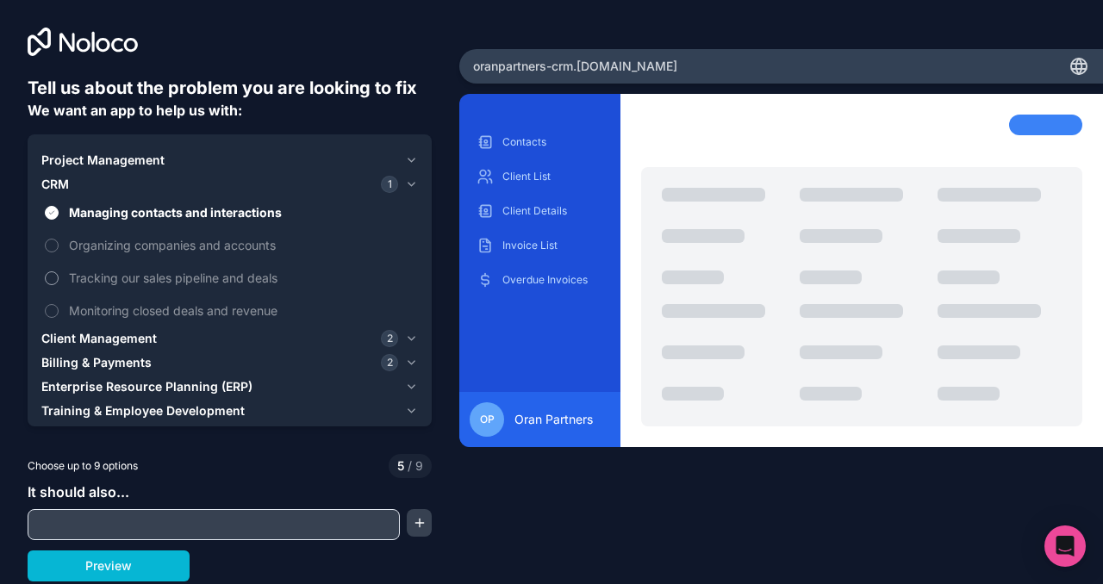
click at [100, 272] on span "Tracking our sales pipeline and deals" at bounding box center [241, 278] width 345 height 18
click at [59, 272] on button "Tracking our sales pipeline and deals" at bounding box center [52, 278] width 14 height 14
click at [120, 307] on span "Monitoring closed deals and revenue" at bounding box center [241, 311] width 345 height 18
click at [59, 307] on button "Monitoring closed deals and revenue" at bounding box center [52, 311] width 14 height 14
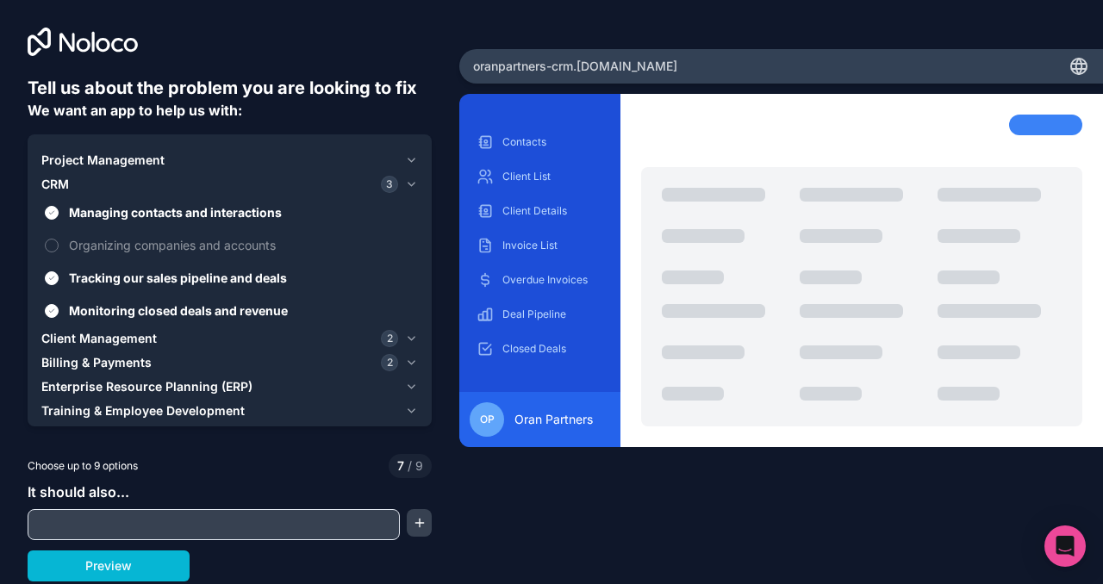
click at [94, 158] on span "Project Management" at bounding box center [102, 160] width 123 height 17
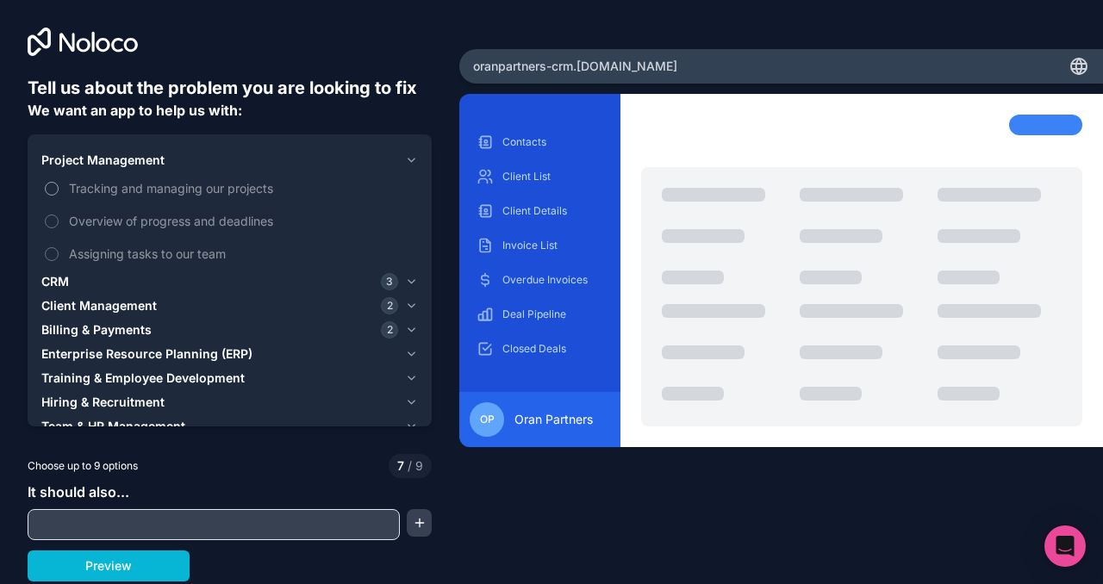
click at [96, 187] on span "Tracking and managing our projects" at bounding box center [241, 188] width 345 height 18
click at [59, 187] on button "Tracking and managing our projects" at bounding box center [52, 189] width 14 height 14
click at [518, 372] on div "My Projects" at bounding box center [540, 384] width 134 height 28
click at [239, 223] on span "Overview of progress and deadlines" at bounding box center [241, 221] width 345 height 18
click at [59, 223] on button "Overview of progress and deadlines" at bounding box center [52, 222] width 14 height 14
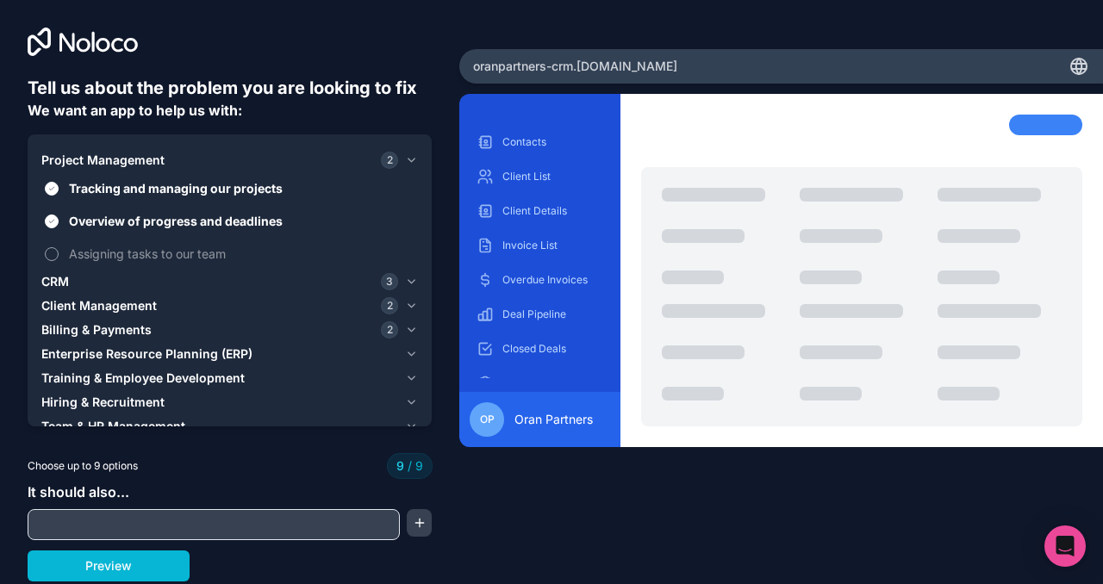
click at [204, 256] on span "Assigning tasks to our team" at bounding box center [241, 254] width 345 height 18
click at [145, 252] on span "Assigning tasks to our team" at bounding box center [241, 254] width 345 height 18
click at [76, 254] on span "Assigning tasks to our team" at bounding box center [241, 254] width 345 height 18
click at [89, 252] on span "Assigning tasks to our team" at bounding box center [241, 254] width 345 height 18
click at [221, 222] on span "Overview of progress and deadlines" at bounding box center [241, 221] width 345 height 18
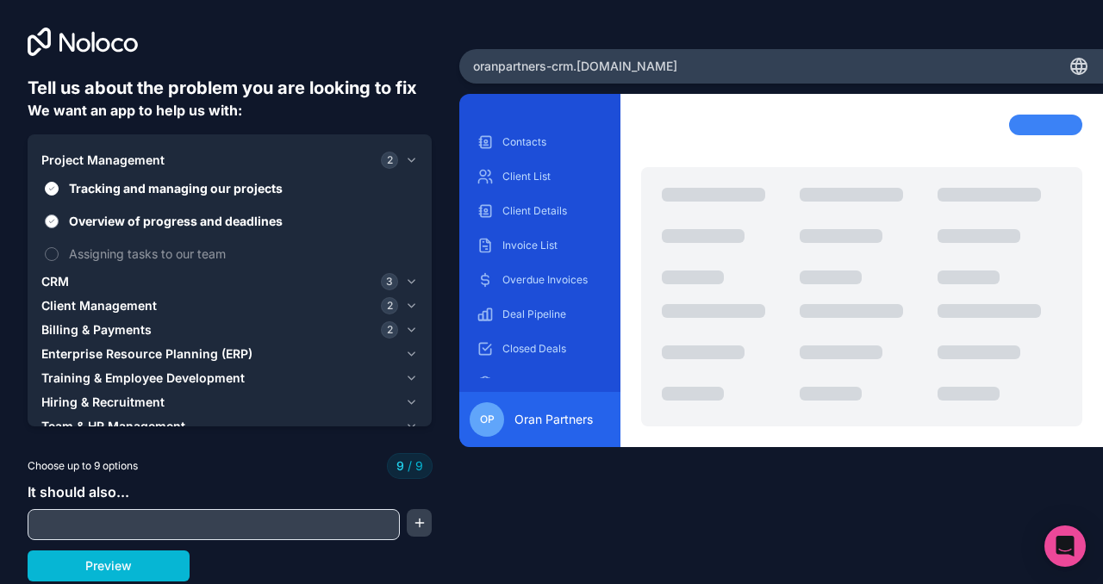
click at [59, 222] on button "Overview of progress and deadlines" at bounding box center [52, 222] width 14 height 14
click at [197, 254] on span "Assigning tasks to our team" at bounding box center [241, 254] width 345 height 18
click at [59, 254] on button "Assigning tasks to our team" at bounding box center [52, 254] width 14 height 14
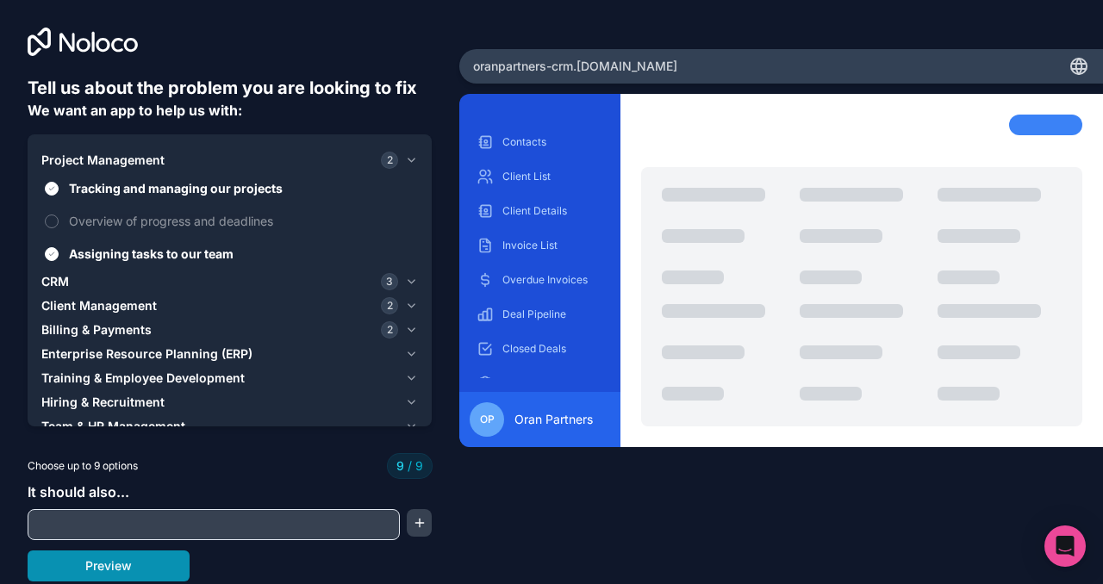
click at [153, 562] on button "Preview" at bounding box center [109, 566] width 162 height 31
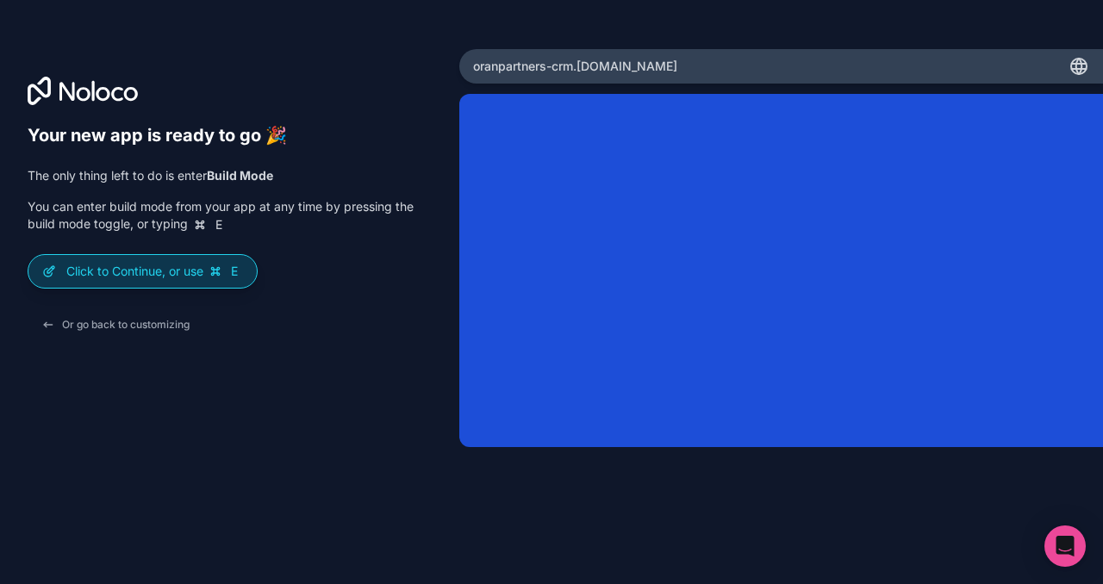
click at [168, 275] on p "Click to Continue, or use E" at bounding box center [154, 271] width 177 height 17
